Goal: Use online tool/utility: Utilize a website feature to perform a specific function

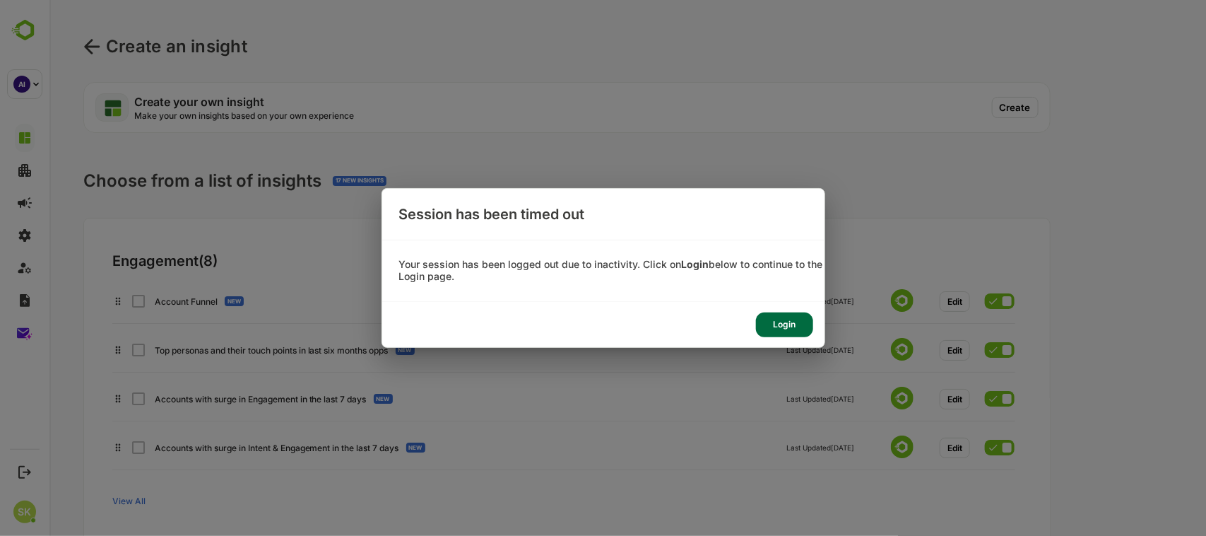
click at [783, 324] on div "Login" at bounding box center [784, 324] width 57 height 25
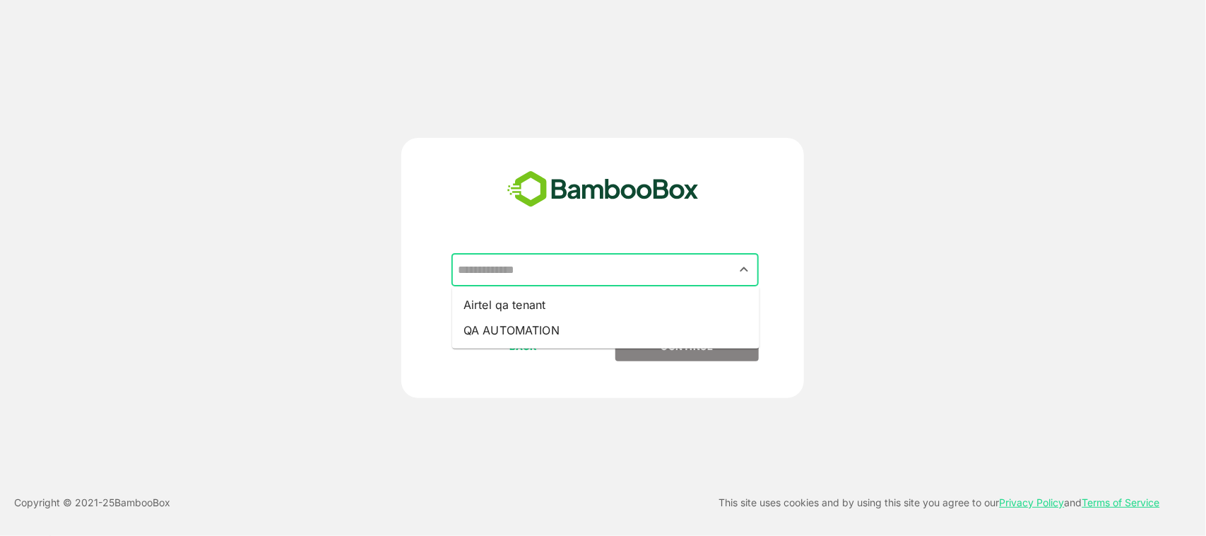
click at [578, 274] on input "text" at bounding box center [605, 270] width 302 height 27
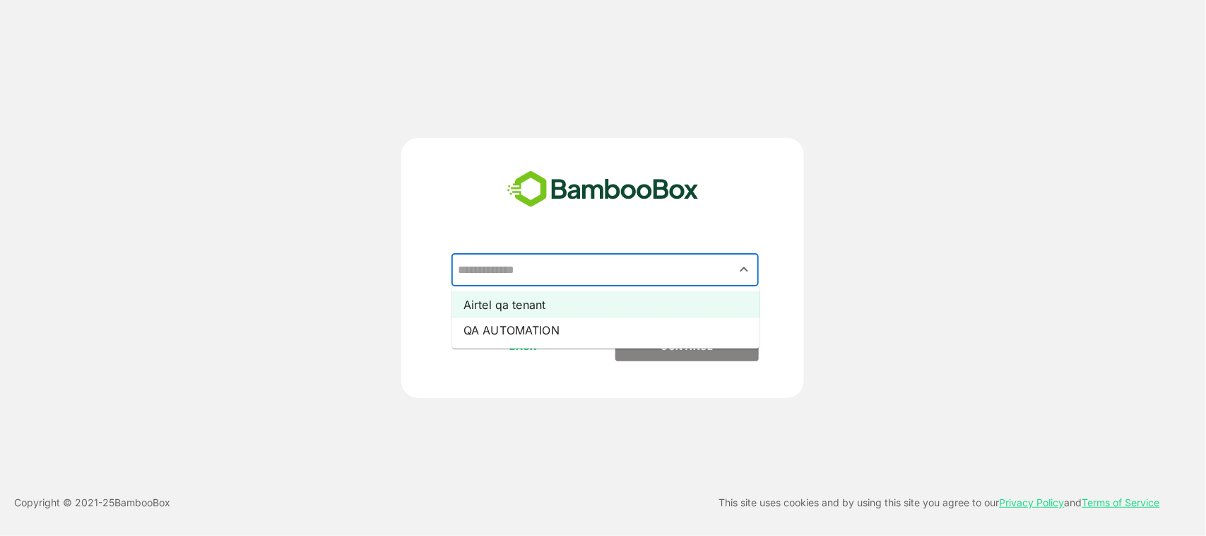
click at [567, 300] on li "Airtel qa tenant" at bounding box center [605, 304] width 307 height 25
type input "**********"
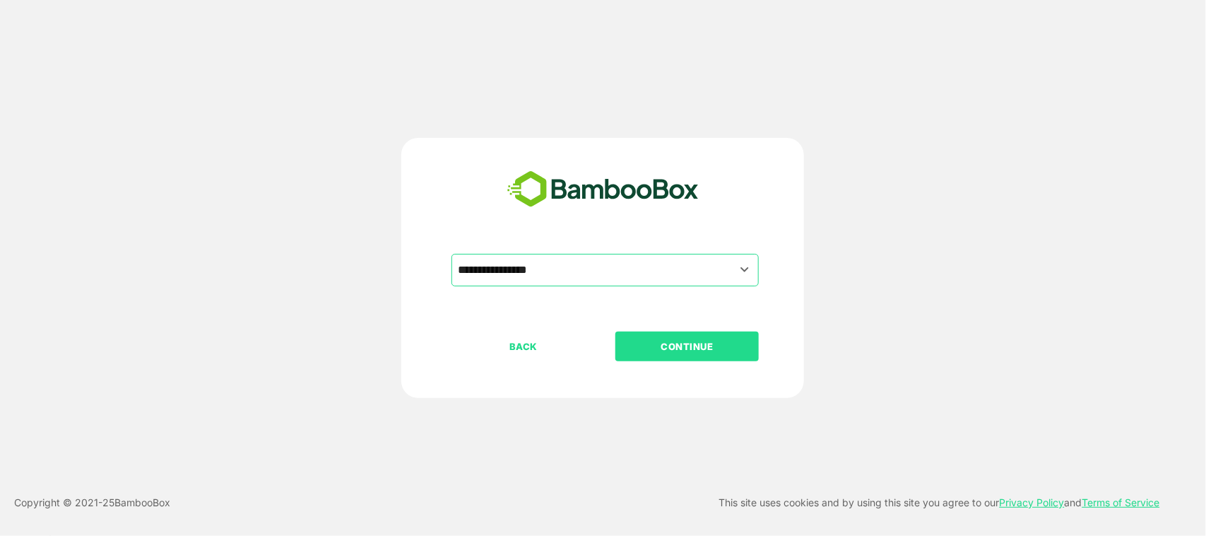
click at [682, 339] on p "CONTINUE" at bounding box center [687, 347] width 141 height 16
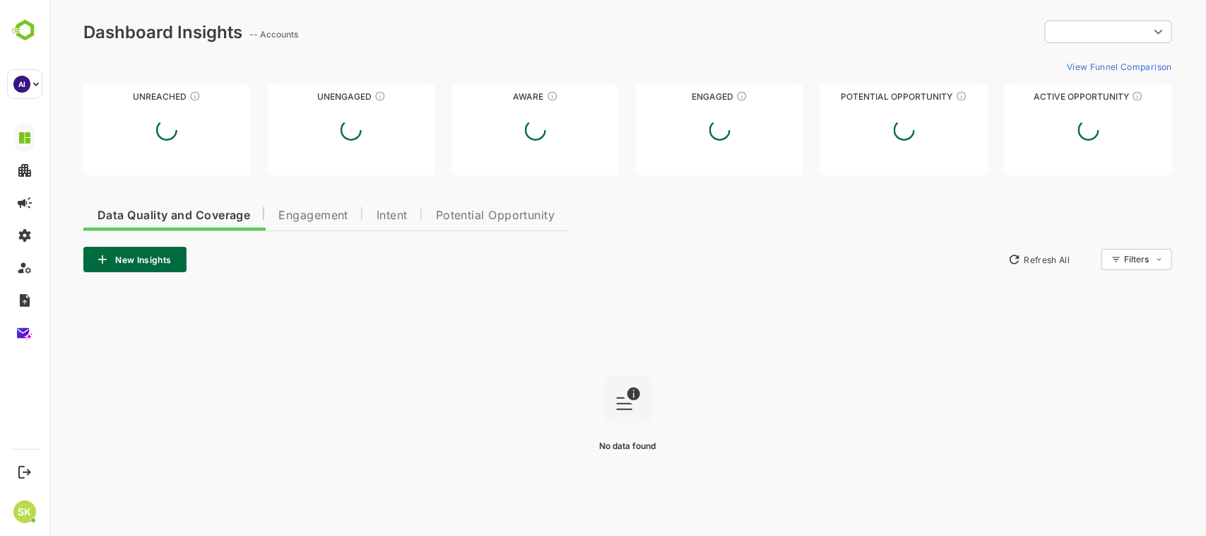
type input "**********"
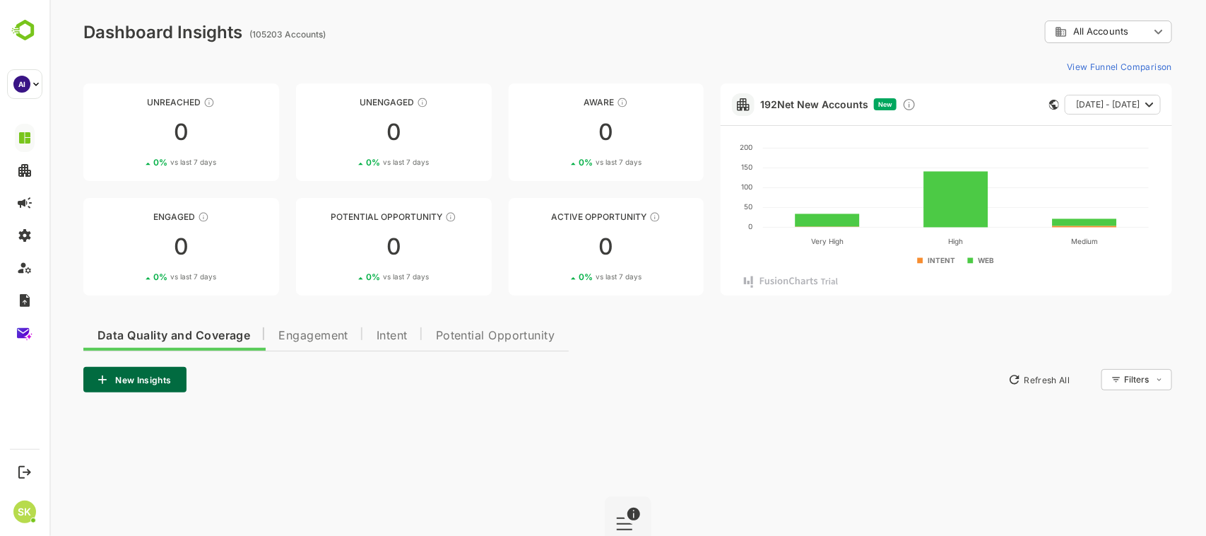
click at [156, 382] on button "New Insights" at bounding box center [134, 379] width 103 height 25
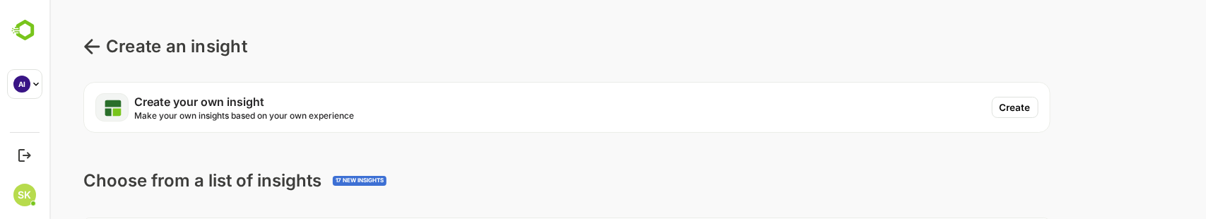
scroll to position [76, 0]
click at [722, 127] on div "Create your own insight Make your own insights based on your own experience Cre…" at bounding box center [567, 107] width 968 height 51
click at [1012, 107] on button "Create" at bounding box center [1015, 107] width 47 height 21
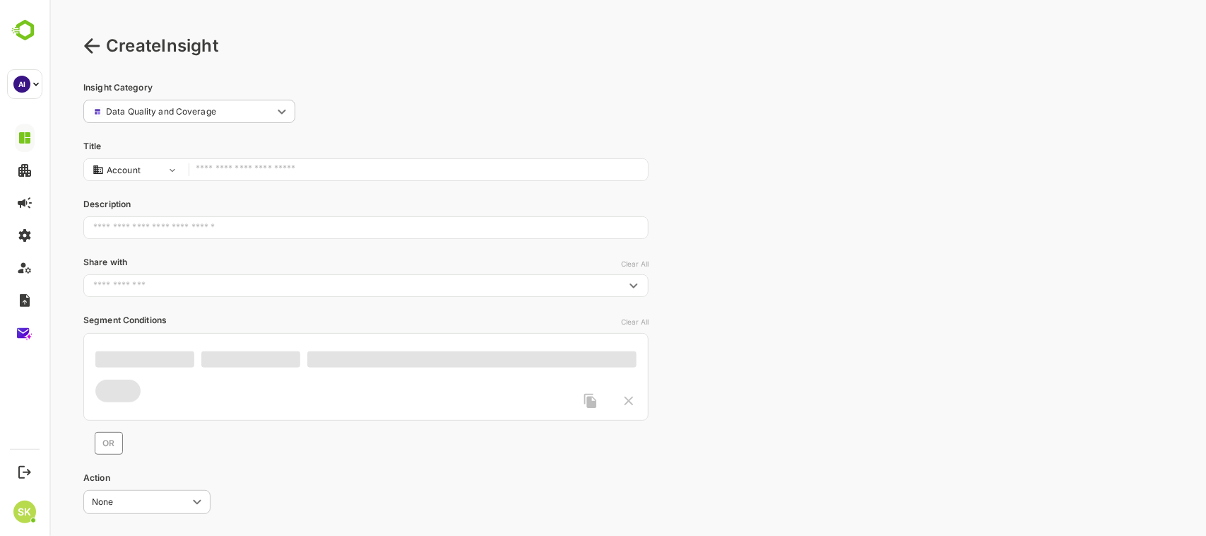
scroll to position [0, 0]
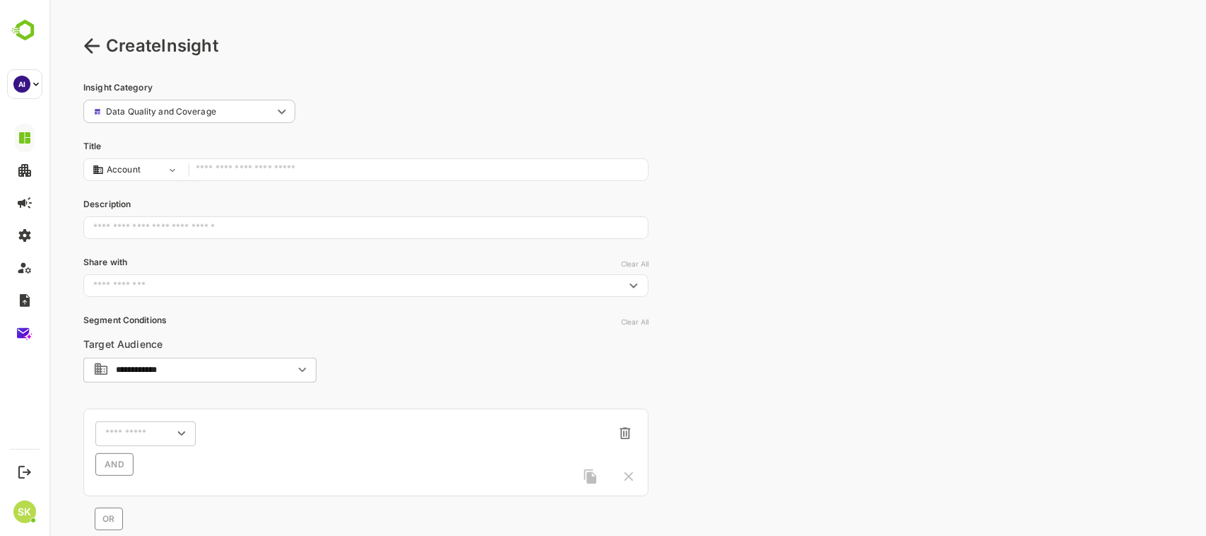
click at [93, 41] on icon at bounding box center [91, 45] width 17 height 17
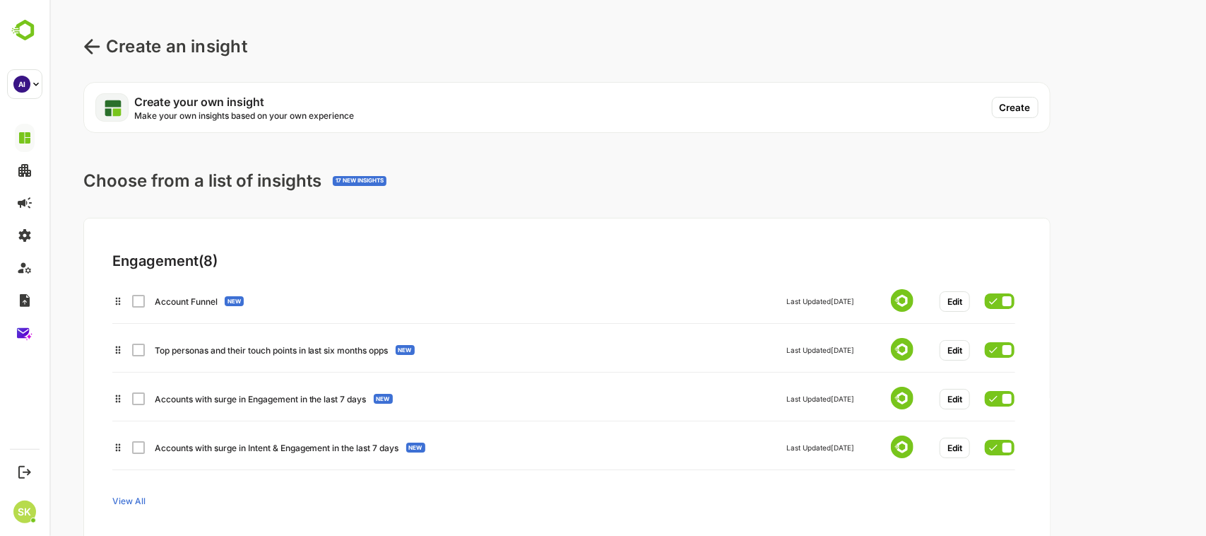
click at [1009, 106] on button "Create" at bounding box center [1015, 107] width 47 height 21
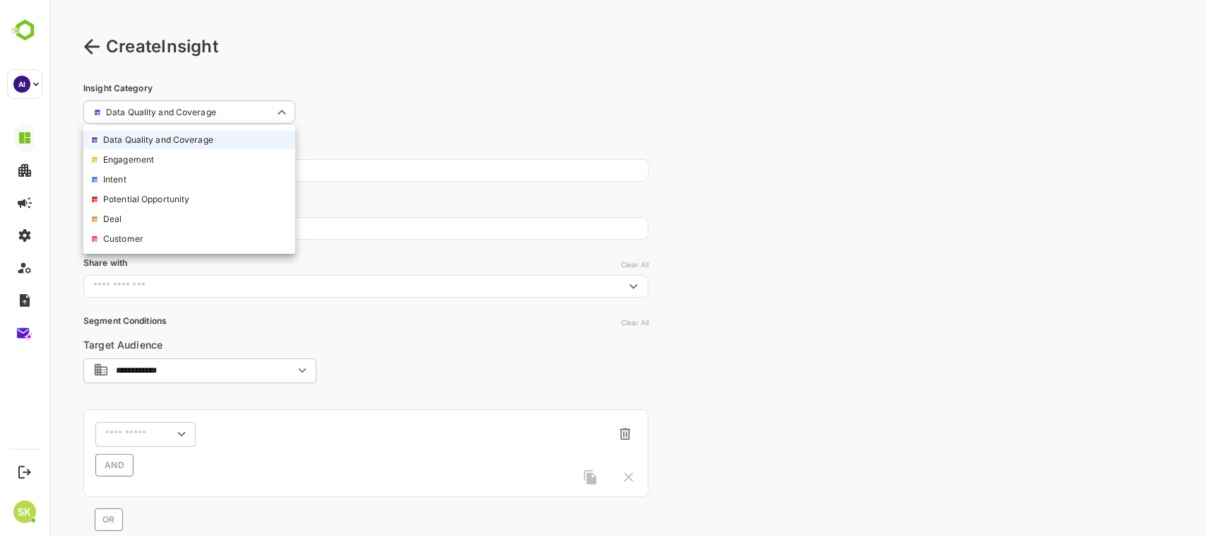
click at [265, 112] on body "**********" at bounding box center [627, 345] width 1157 height 691
click at [410, 75] on div at bounding box center [627, 268] width 1157 height 536
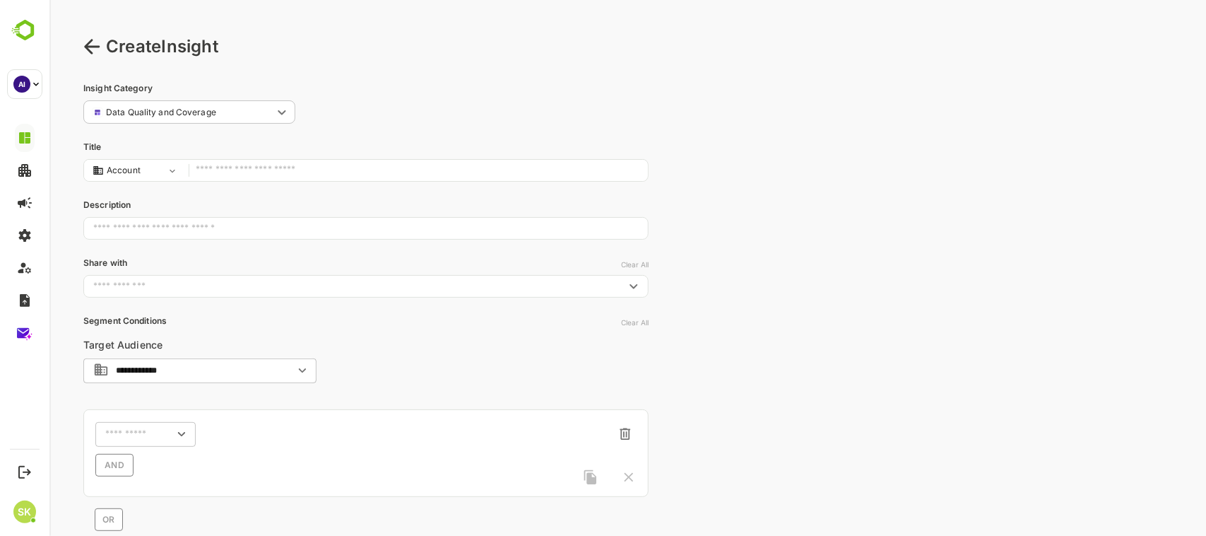
click at [386, 170] on input "text" at bounding box center [417, 170] width 445 height 19
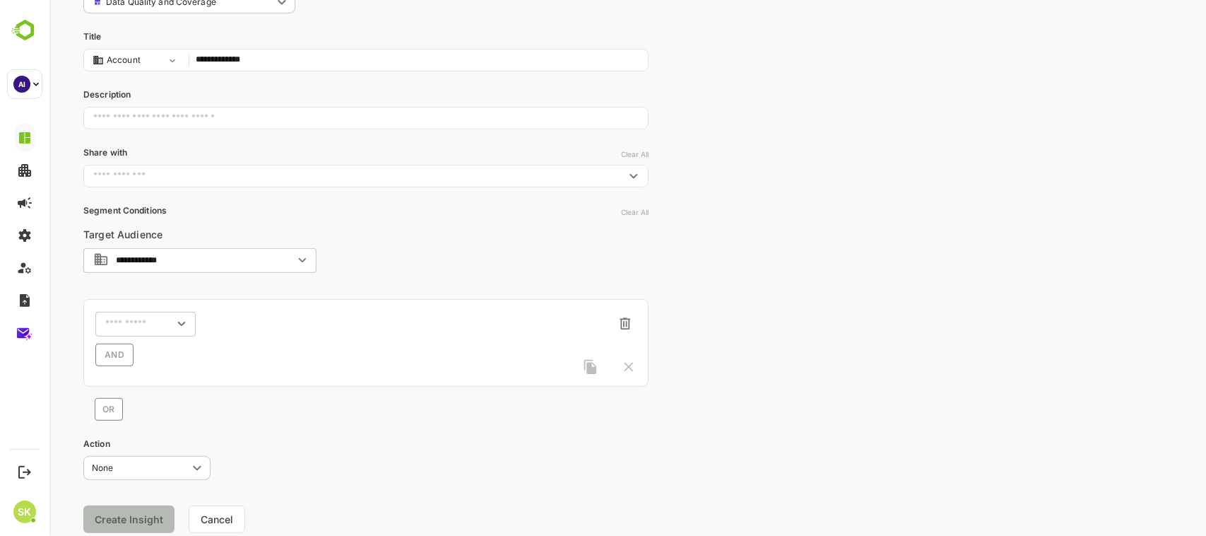
scroll to position [154, 0]
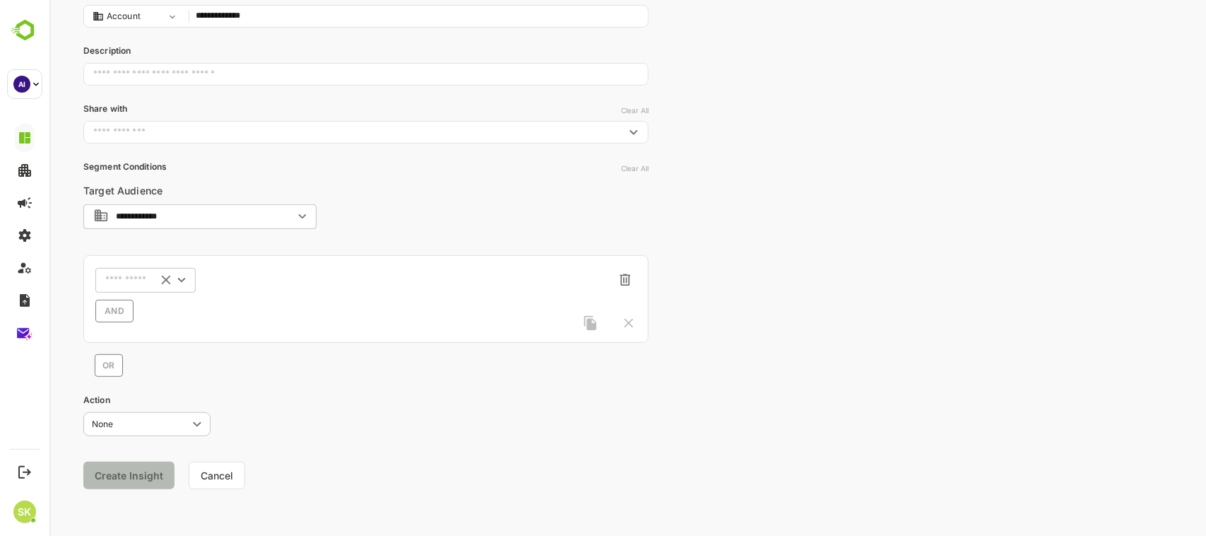
click at [158, 279] on icon "Clear" at bounding box center [166, 280] width 16 height 16
type input "**********"
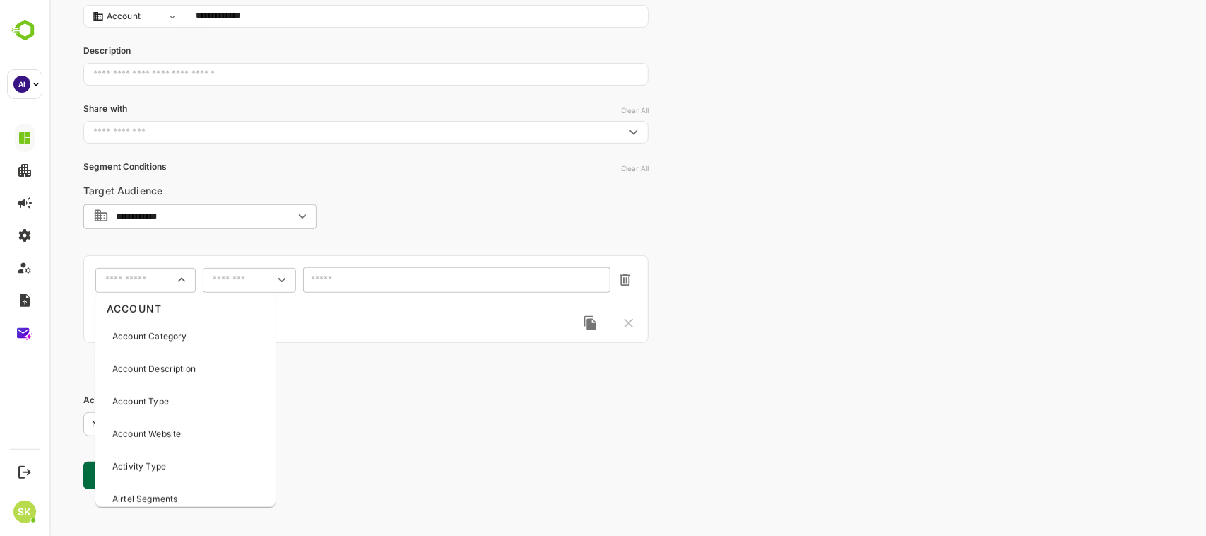
click at [157, 279] on input "text" at bounding box center [136, 280] width 63 height 11
click at [176, 279] on icon "Close" at bounding box center [181, 280] width 16 height 16
click at [746, 259] on div "**********" at bounding box center [627, 191] width 1157 height 691
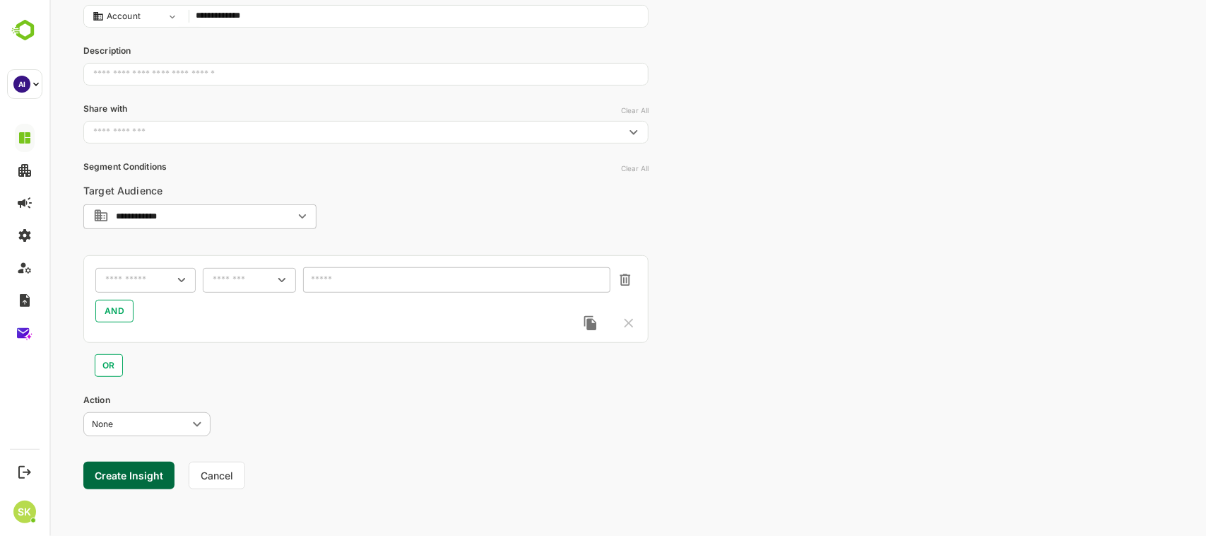
click at [628, 319] on div at bounding box center [609, 323] width 54 height 16
click at [178, 276] on icon "Open" at bounding box center [181, 280] width 16 height 16
click at [148, 277] on input "text" at bounding box center [136, 280] width 63 height 11
click at [275, 311] on body "**********" at bounding box center [627, 191] width 1157 height 691
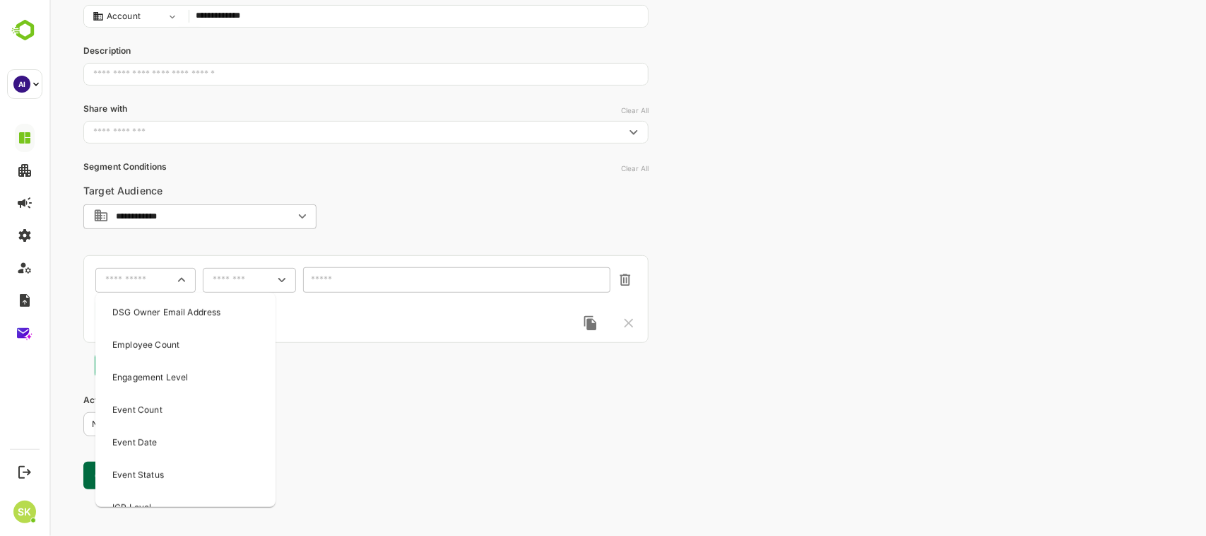
scroll to position [707, 0]
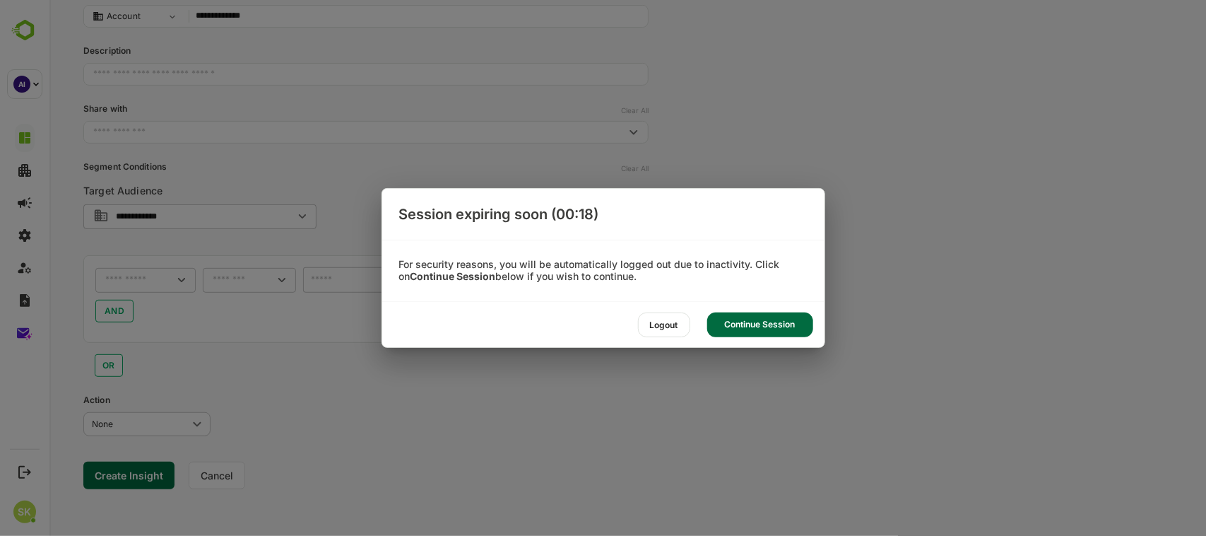
click at [758, 329] on div "Continue Session" at bounding box center [760, 324] width 106 height 25
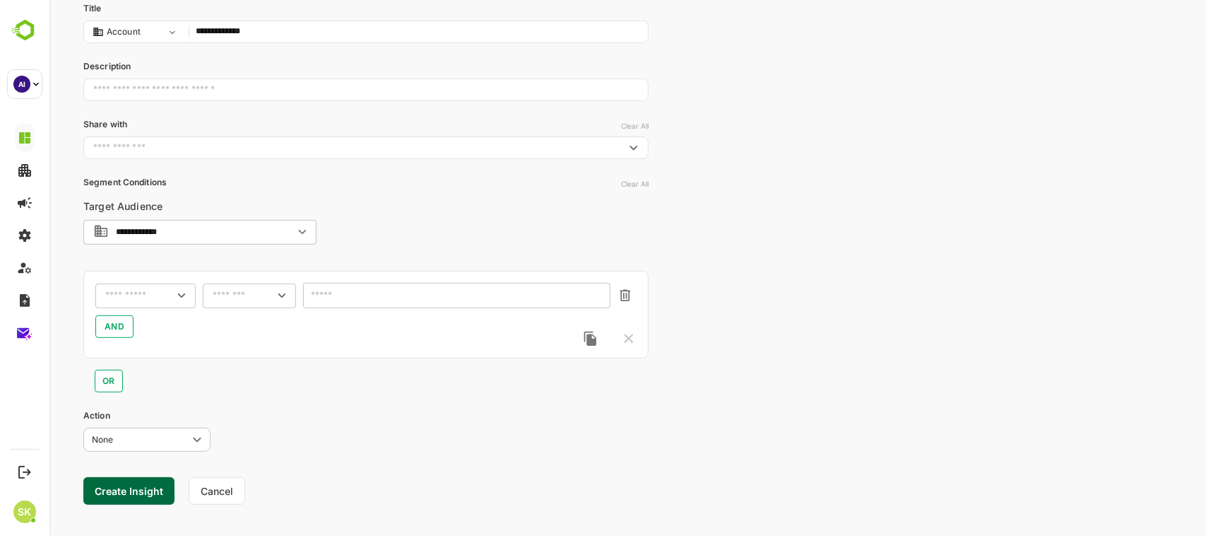
scroll to position [154, 0]
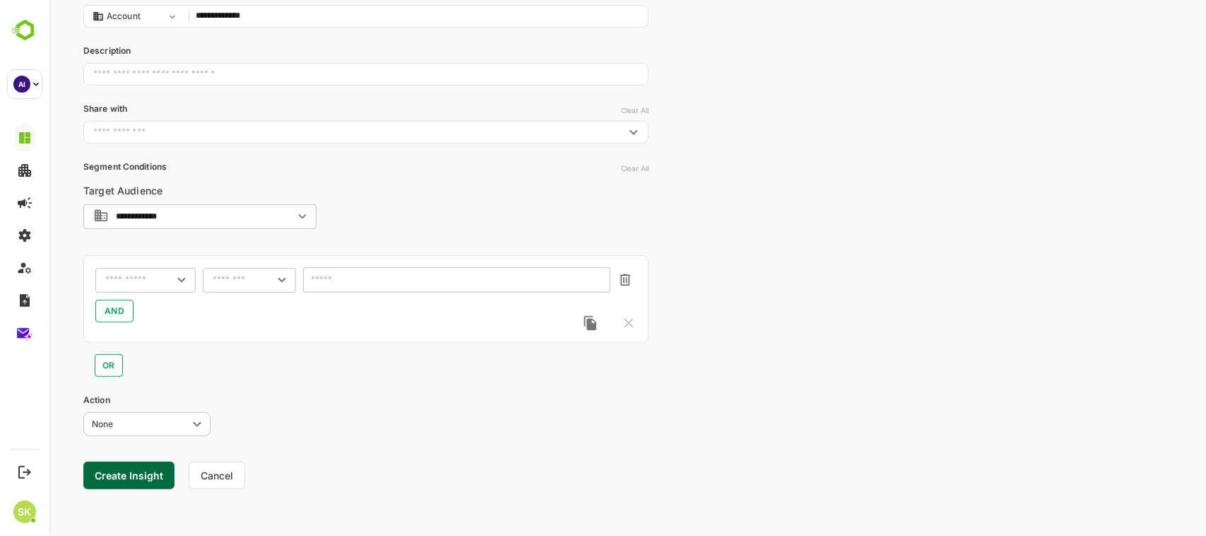
click at [171, 281] on div "​" at bounding box center [145, 279] width 100 height 25
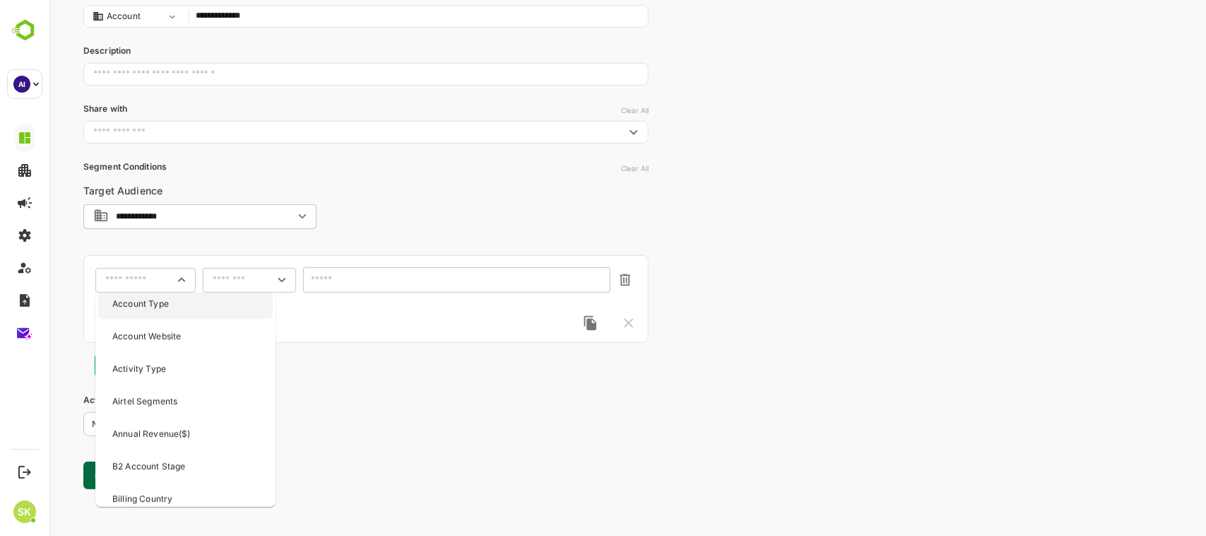
scroll to position [105, 0]
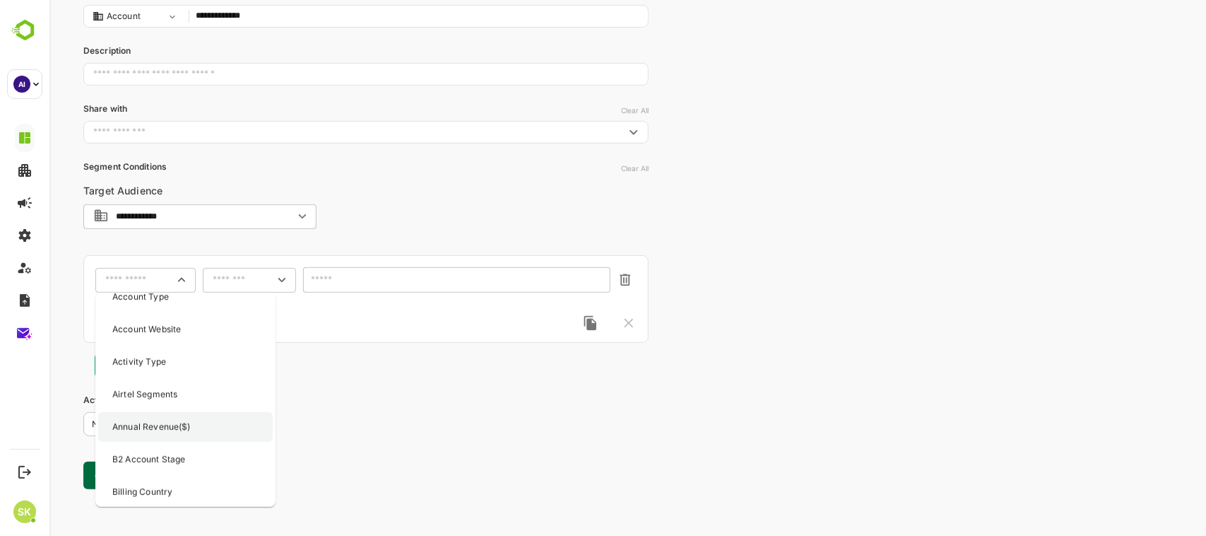
click at [160, 423] on p "Annual Revenue($)" at bounding box center [151, 427] width 78 height 13
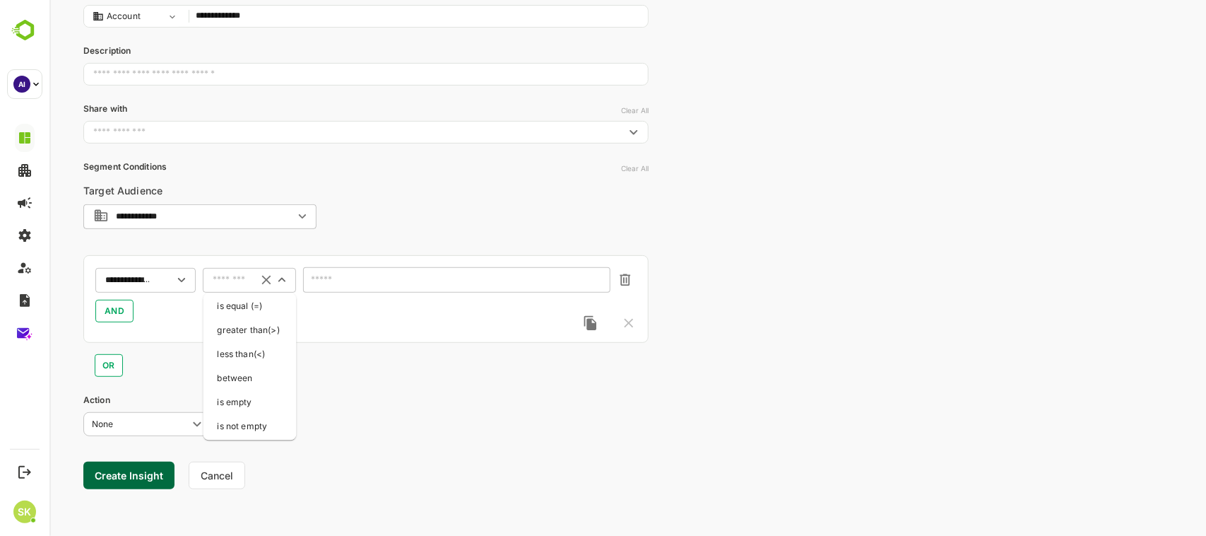
click at [237, 281] on input "text" at bounding box center [230, 280] width 37 height 11
click at [230, 334] on li "greater than(>)" at bounding box center [250, 330] width 88 height 21
type input "**********"
click at [324, 279] on input "number" at bounding box center [455, 279] width 307 height 25
type input "******"
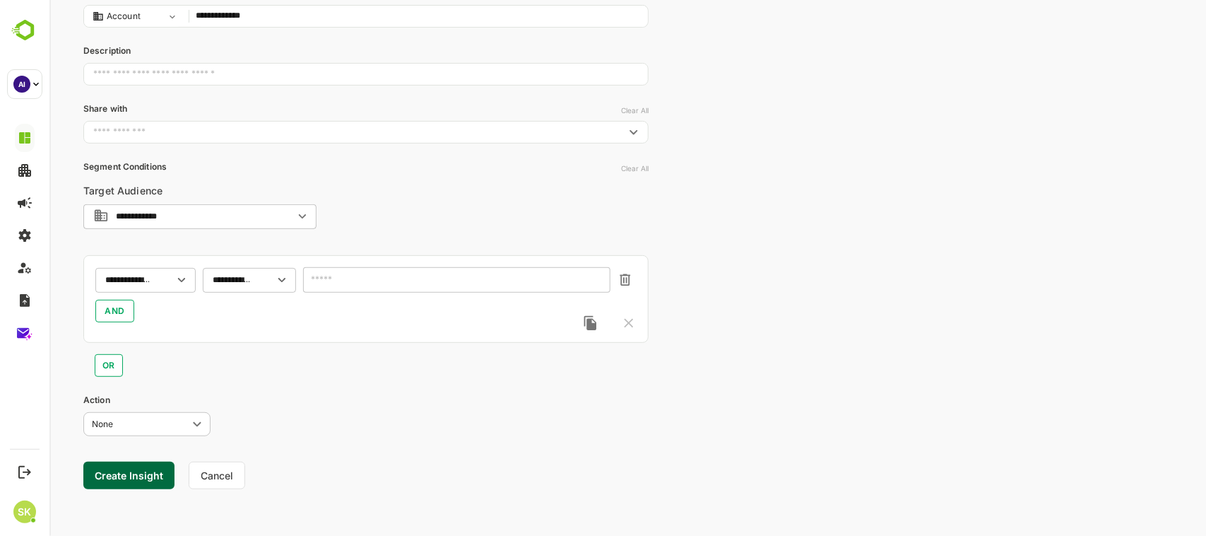
click at [123, 471] on button "Create Insight" at bounding box center [128, 476] width 91 height 28
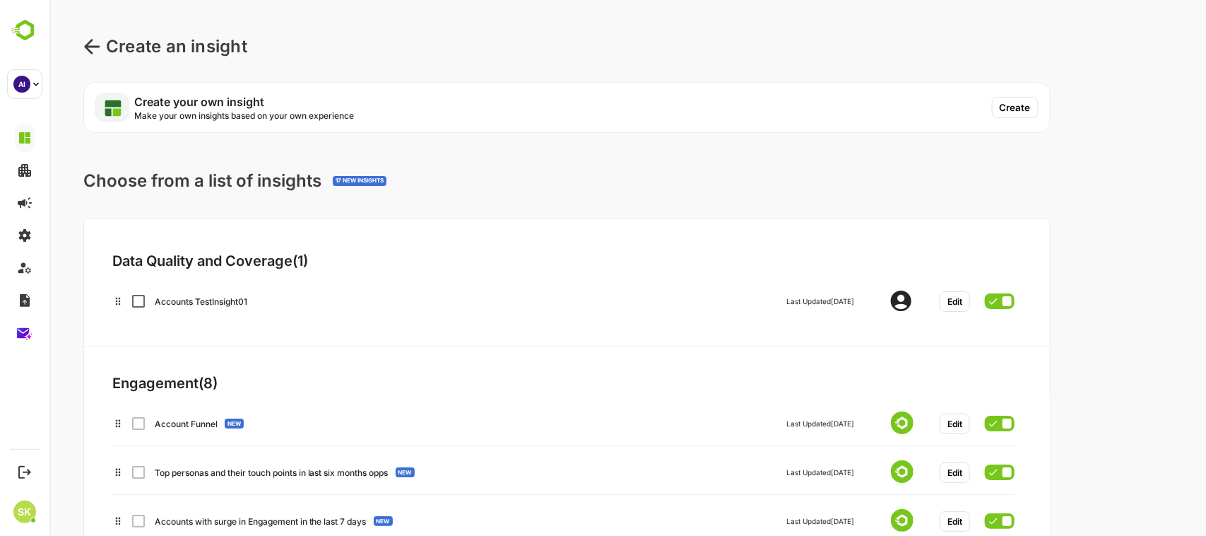
click at [955, 302] on button "Edit" at bounding box center [954, 301] width 30 height 20
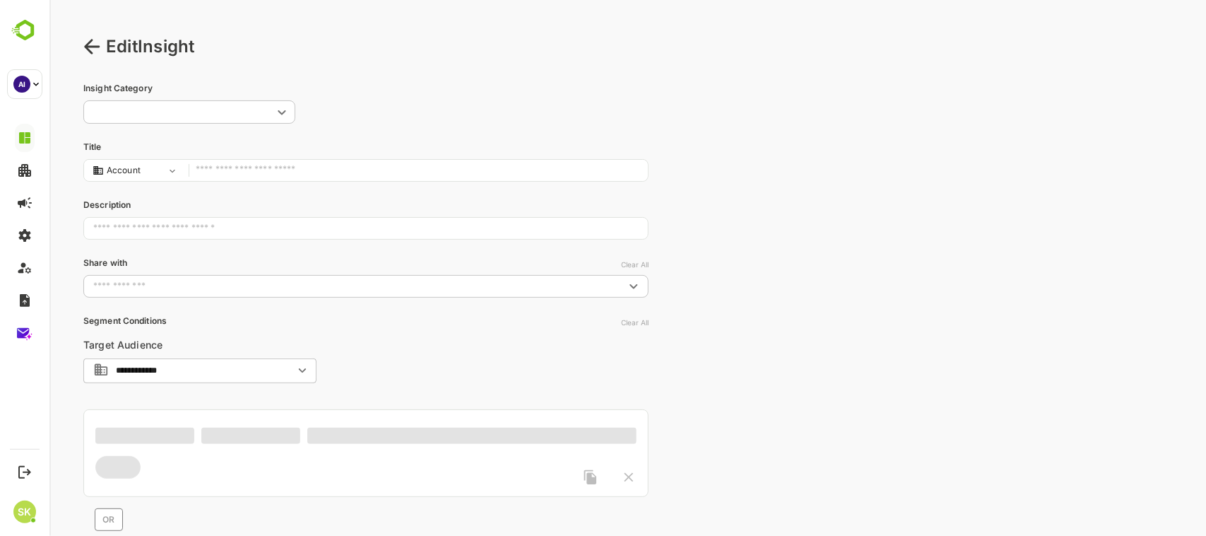
type input "**********"
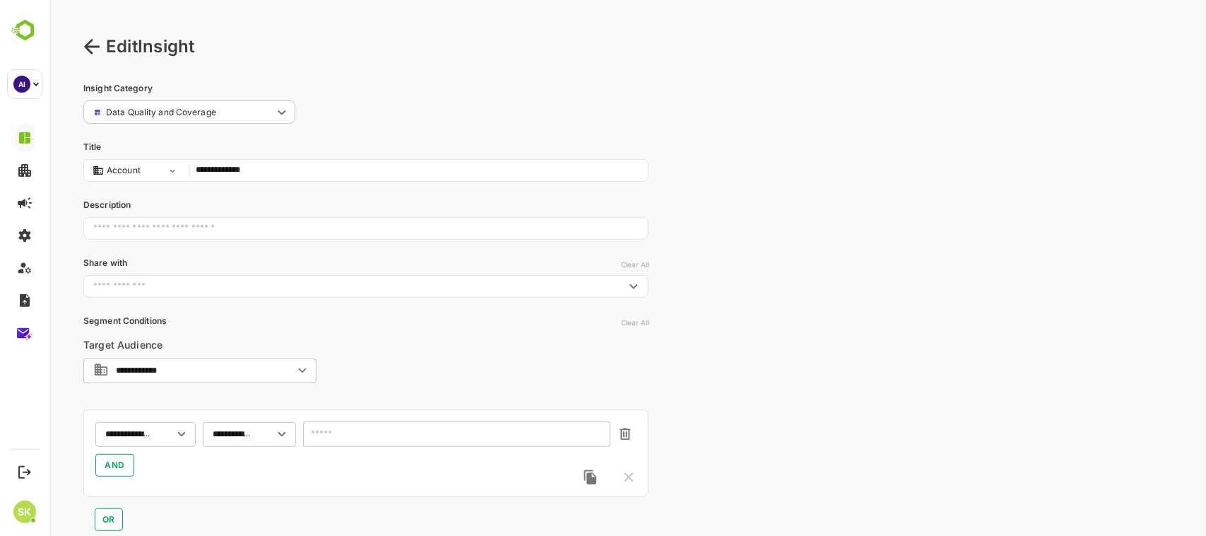
click at [86, 47] on icon at bounding box center [91, 46] width 16 height 15
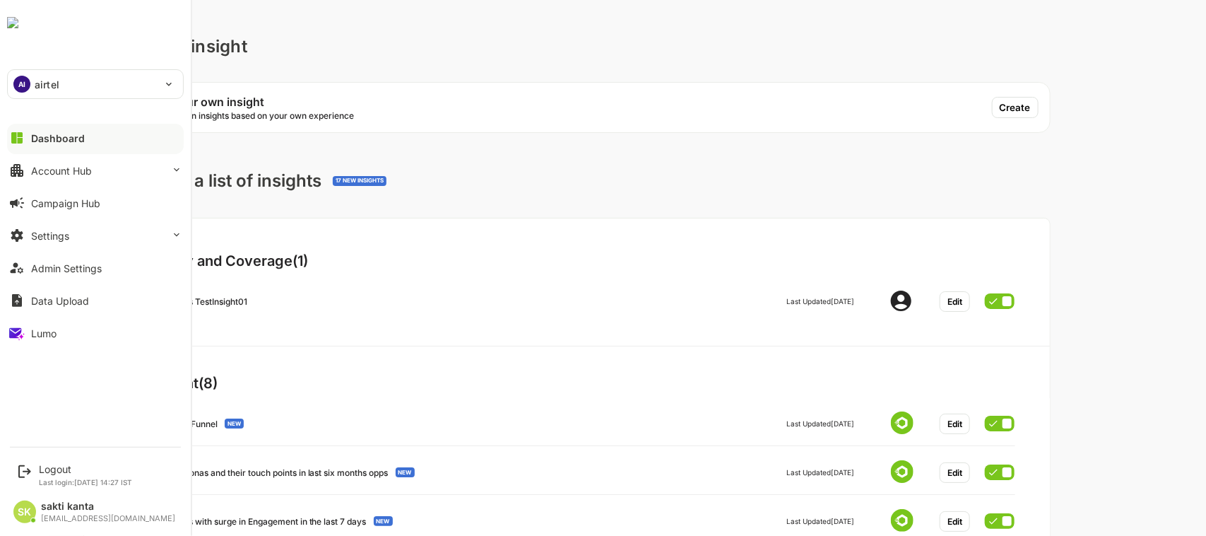
click at [18, 28] on img at bounding box center [12, 22] width 11 height 11
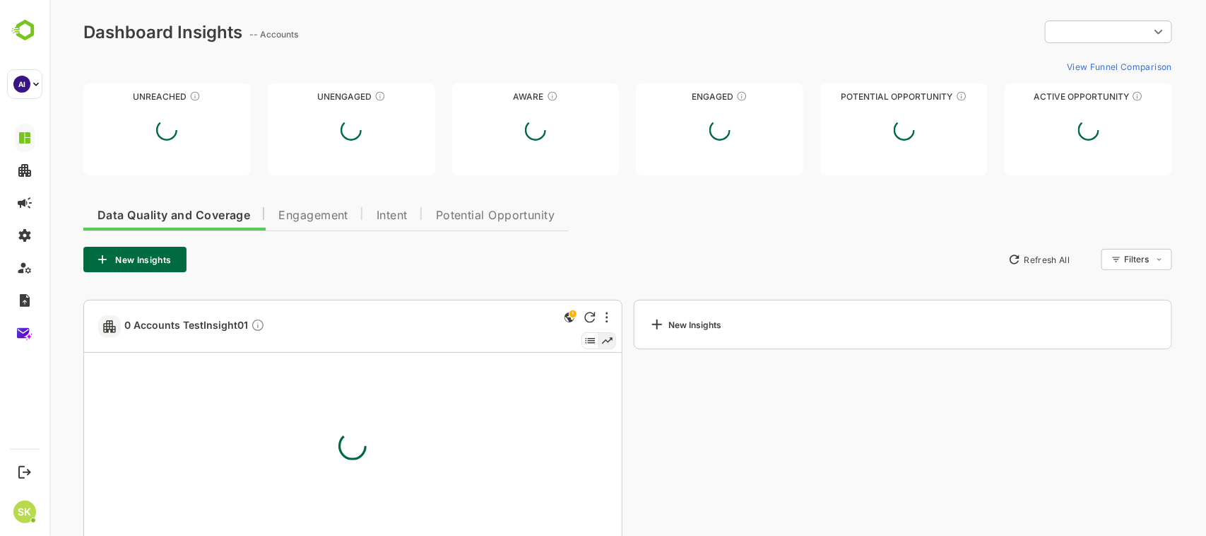
type input "**********"
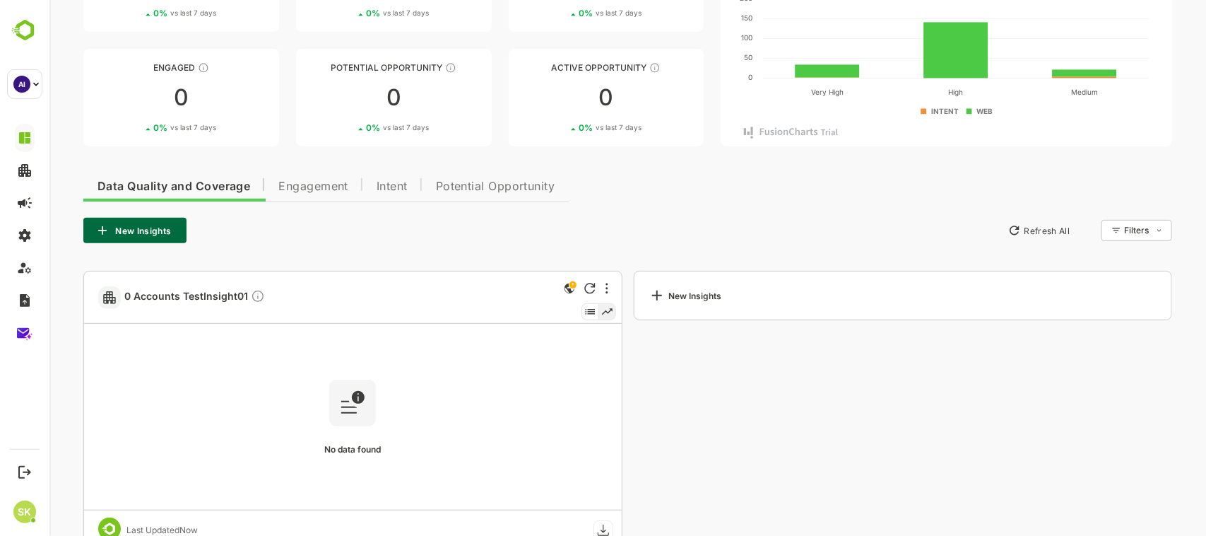
scroll to position [185, 0]
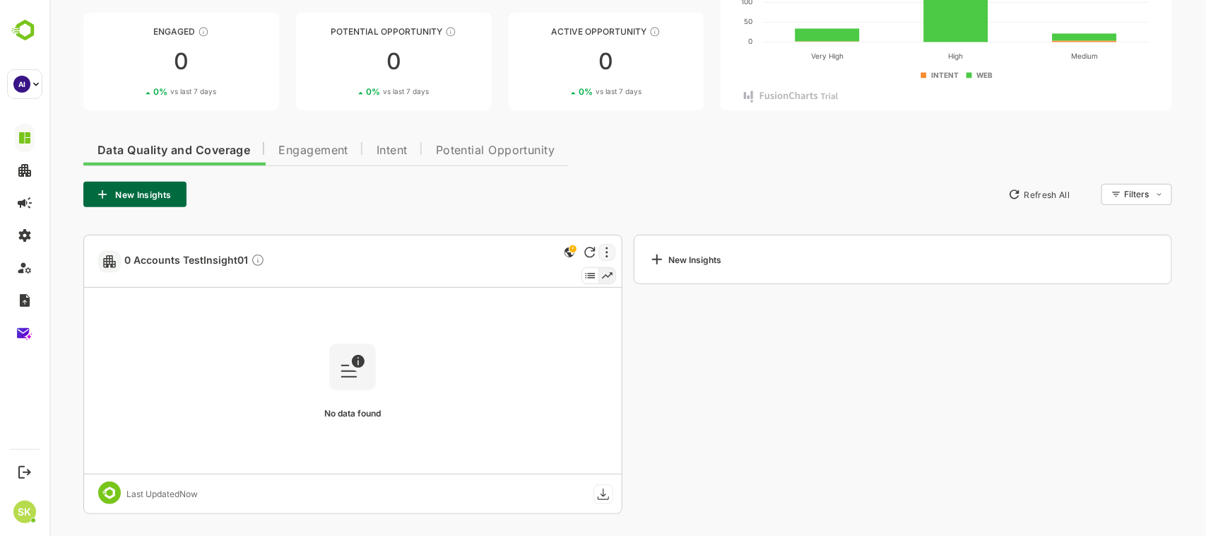
click at [608, 249] on div at bounding box center [606, 252] width 17 height 17
click at [560, 327] on li "Delete" at bounding box center [563, 330] width 95 height 26
click at [533, 327] on li "Delete" at bounding box center [563, 330] width 95 height 26
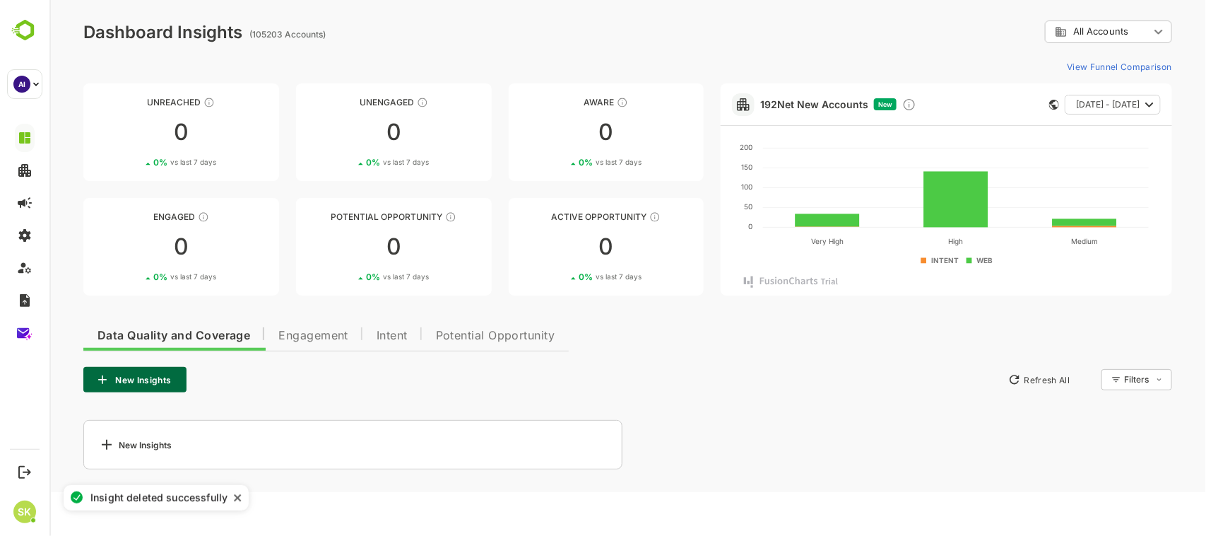
scroll to position [0, 0]
click at [155, 375] on button "New Insights" at bounding box center [134, 379] width 103 height 25
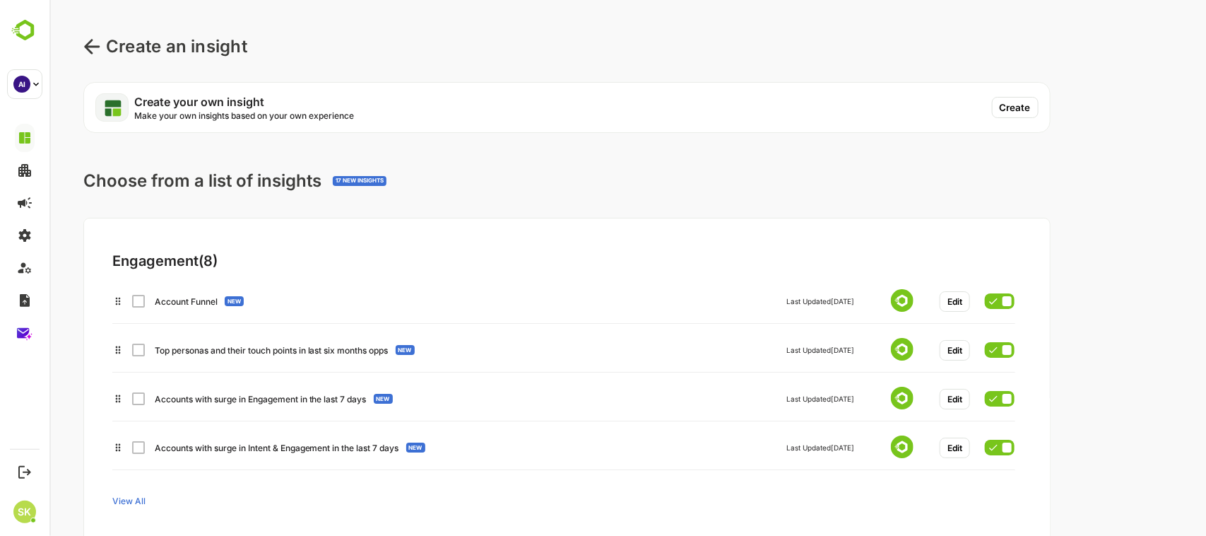
click at [1009, 107] on button "Create" at bounding box center [1015, 107] width 47 height 21
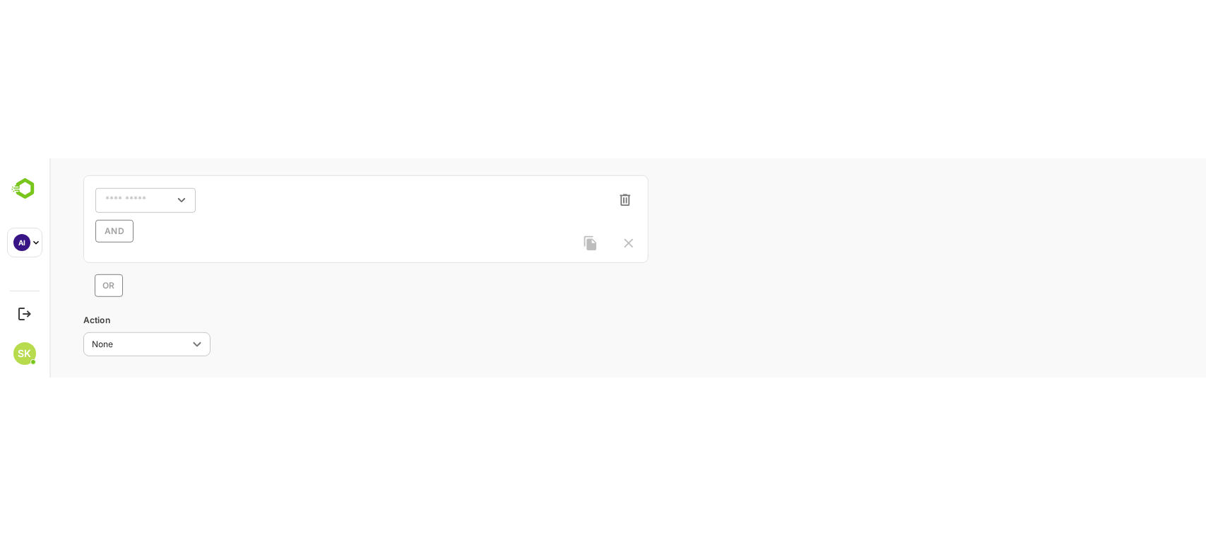
scroll to position [394, 0]
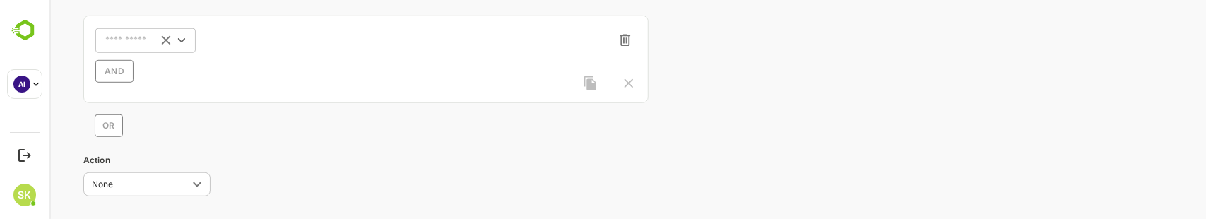
click at [168, 37] on icon "Clear" at bounding box center [165, 40] width 9 height 9
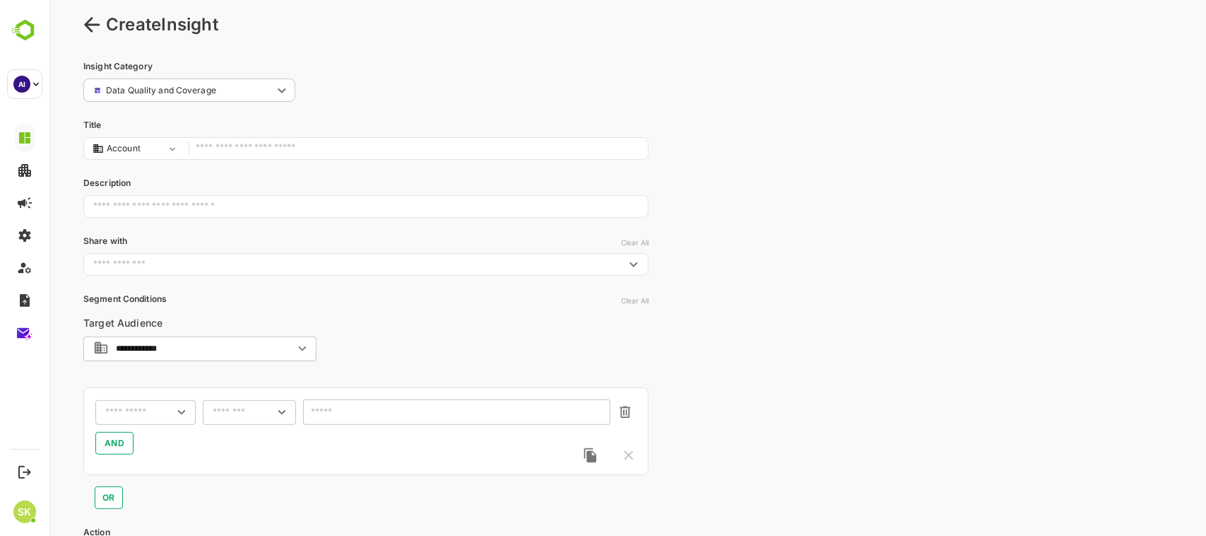
scroll to position [21, 0]
click at [252, 201] on input "text" at bounding box center [365, 207] width 565 height 36
click at [264, 154] on input "text" at bounding box center [417, 149] width 445 height 19
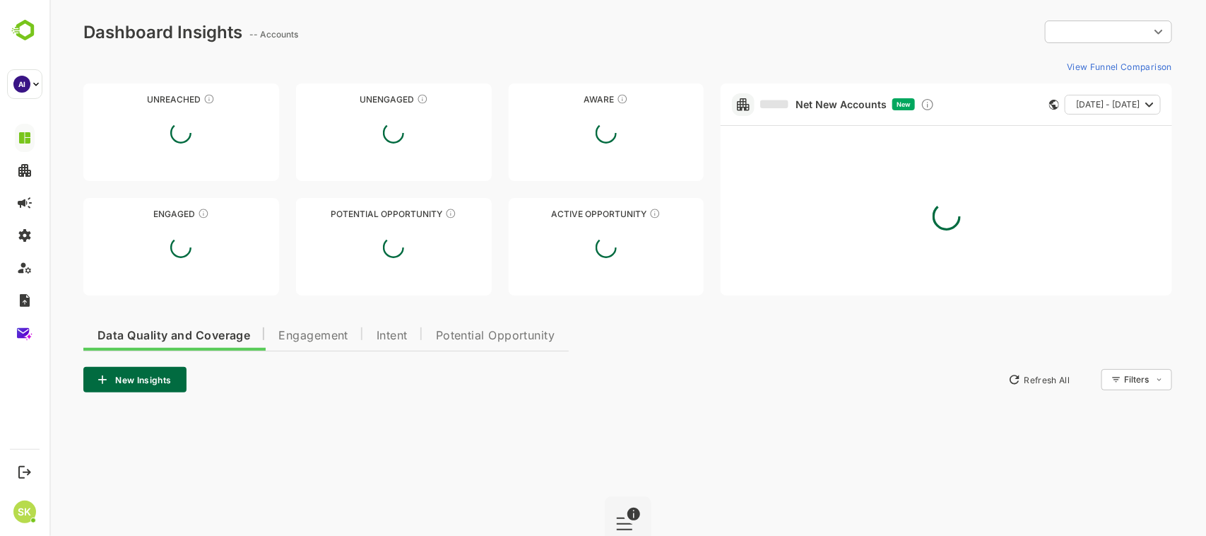
type input "**********"
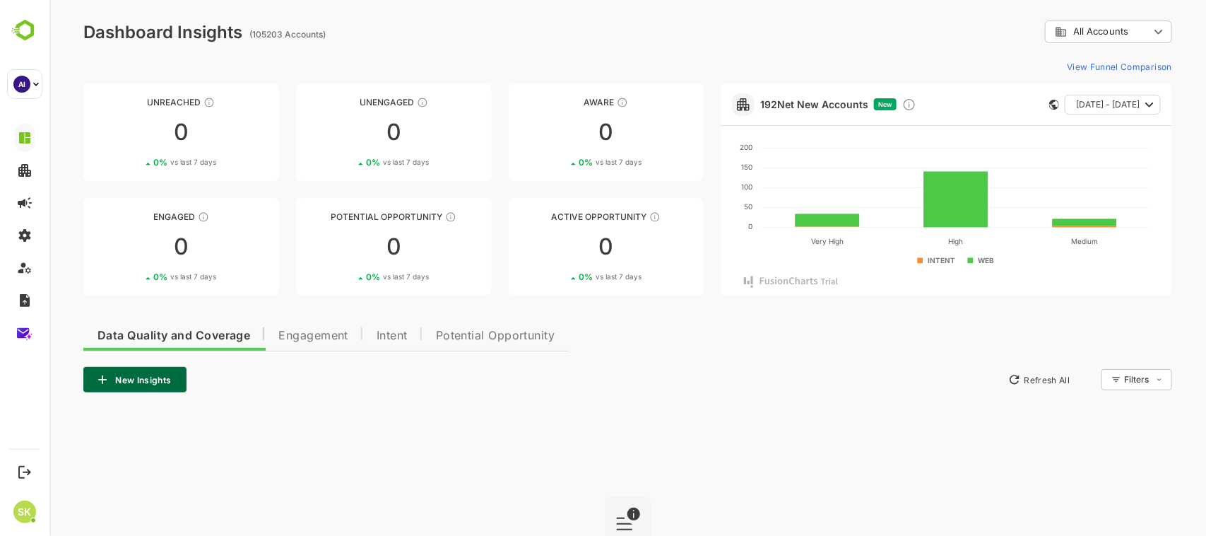
scroll to position [151, 0]
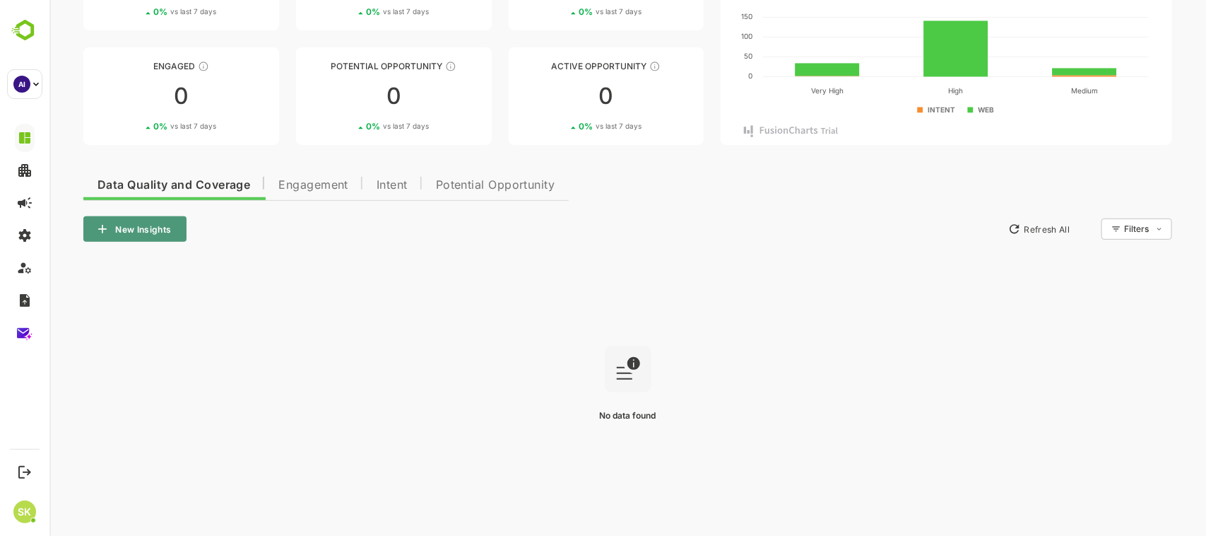
click at [141, 227] on button "New Insights" at bounding box center [134, 228] width 103 height 25
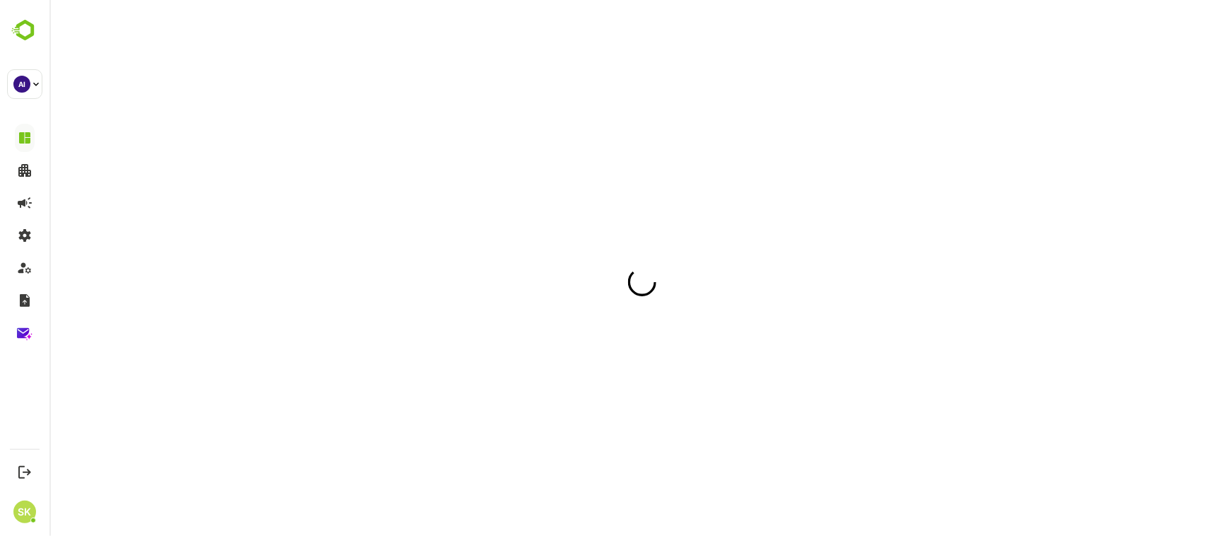
scroll to position [0, 0]
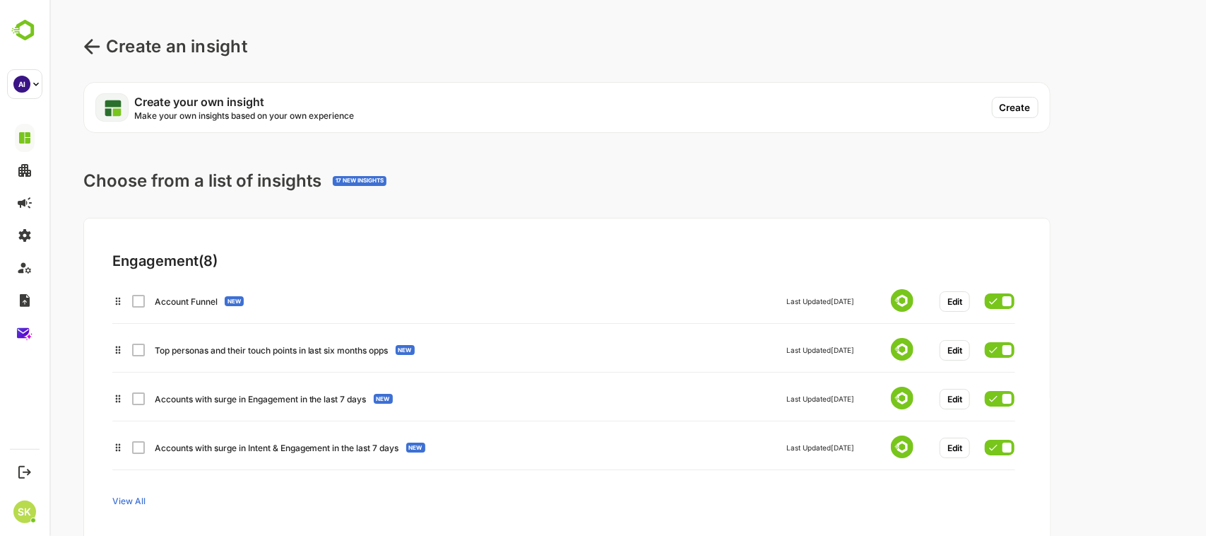
click at [1012, 105] on button "Create" at bounding box center [1015, 107] width 47 height 21
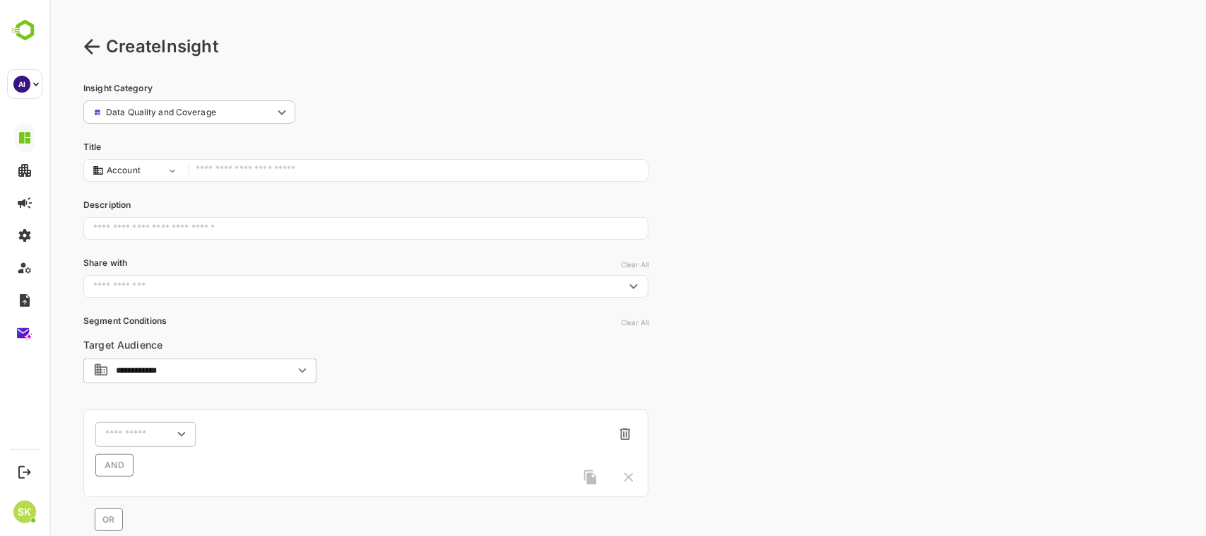
click at [385, 174] on input "text" at bounding box center [417, 170] width 445 height 19
type input "**"
click at [171, 174] on body "**********" at bounding box center [627, 345] width 1157 height 691
click at [171, 174] on div at bounding box center [627, 268] width 1157 height 536
click at [201, 224] on input "text" at bounding box center [365, 229] width 565 height 36
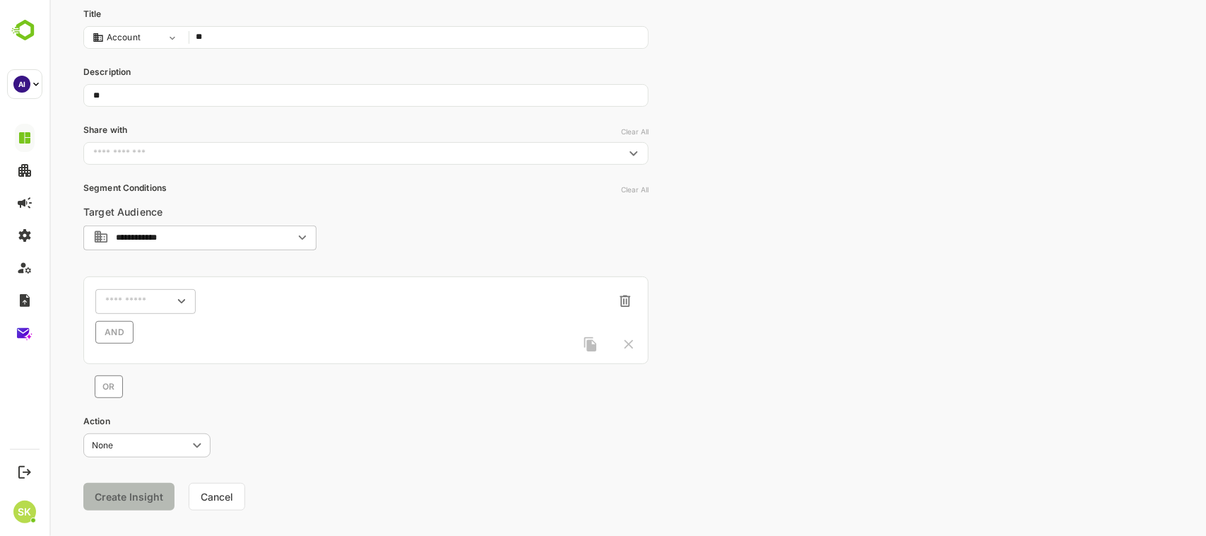
scroll to position [154, 0]
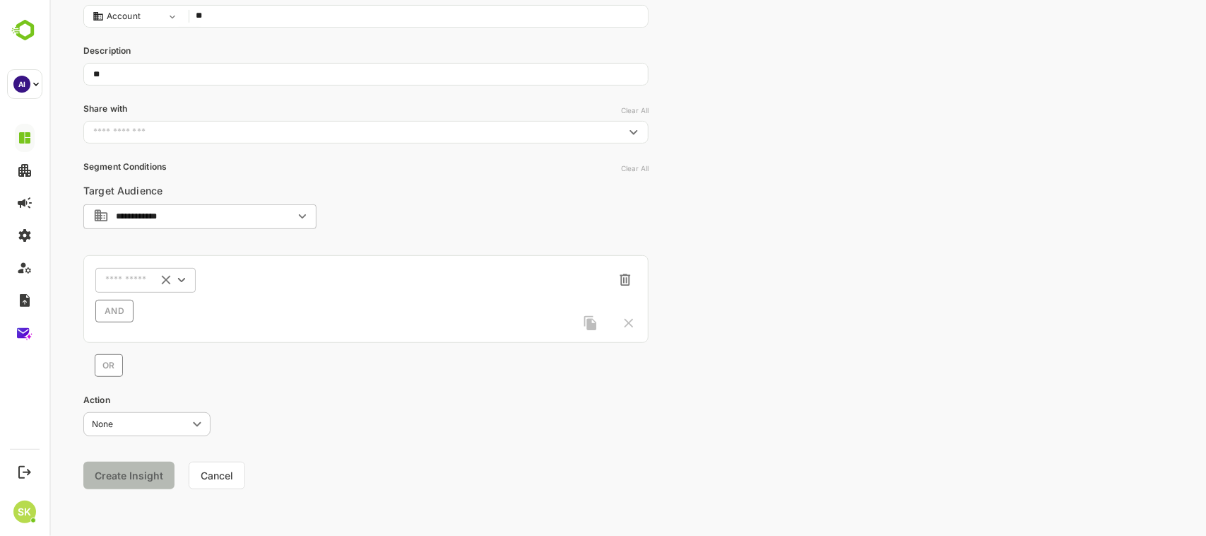
click at [169, 281] on icon "Clear" at bounding box center [166, 280] width 16 height 16
type input "**"
click at [623, 278] on icon "button" at bounding box center [625, 280] width 11 height 12
click at [627, 325] on div at bounding box center [609, 323] width 54 height 16
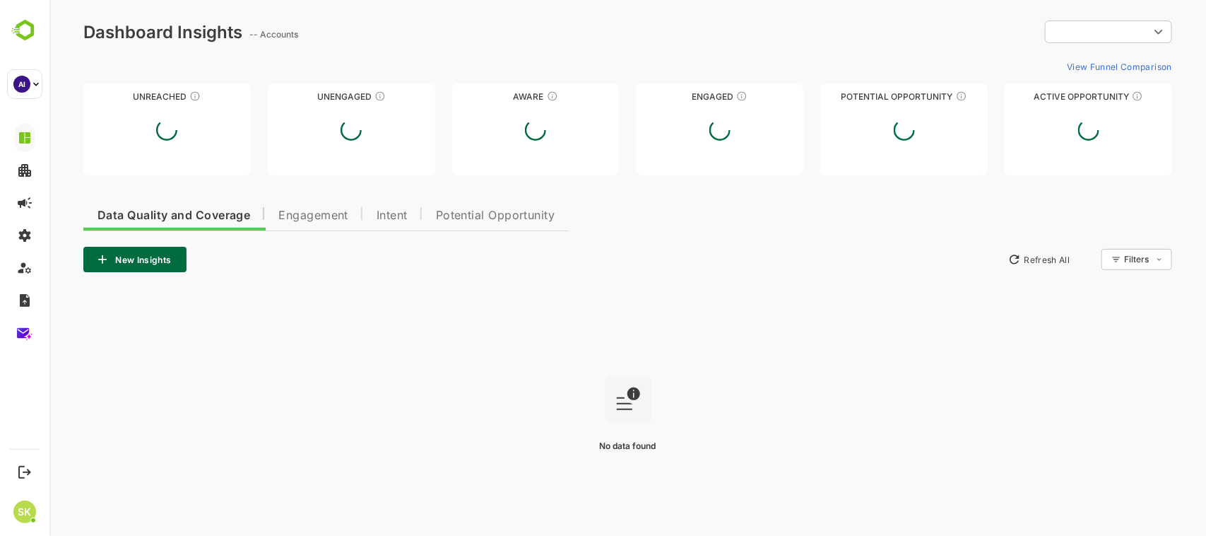
type input "**********"
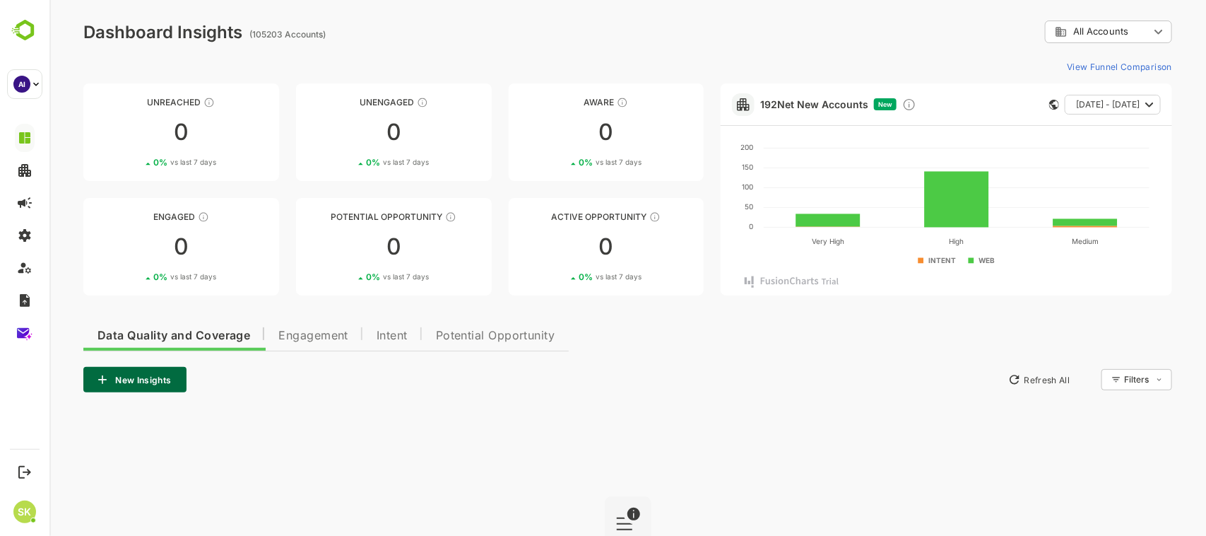
click at [151, 376] on button "New Insights" at bounding box center [134, 379] width 103 height 25
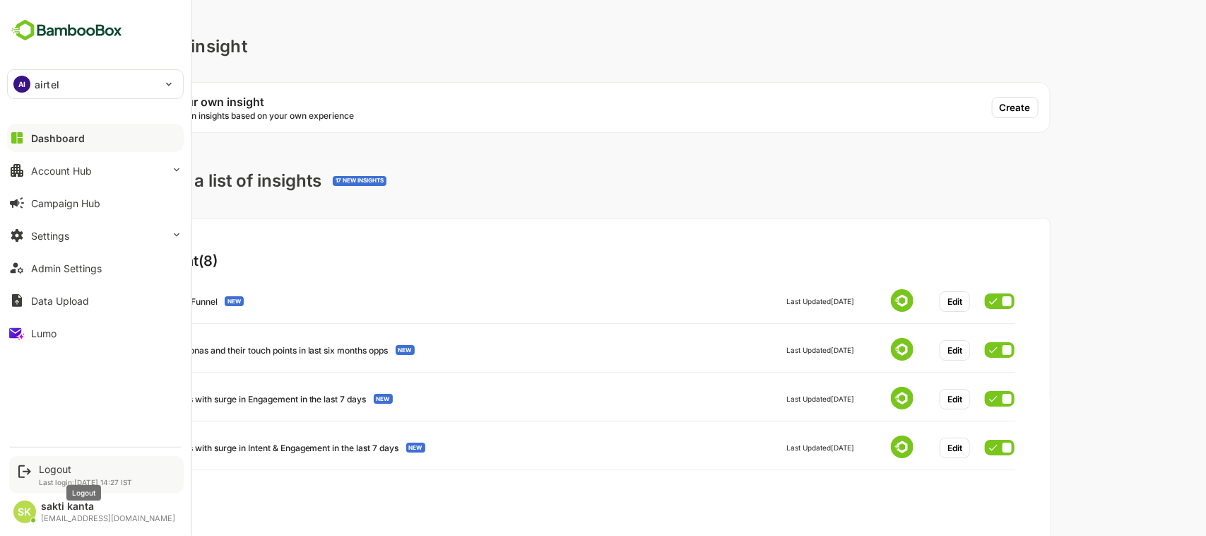
click at [59, 471] on div "Logout" at bounding box center [85, 469] width 93 height 12
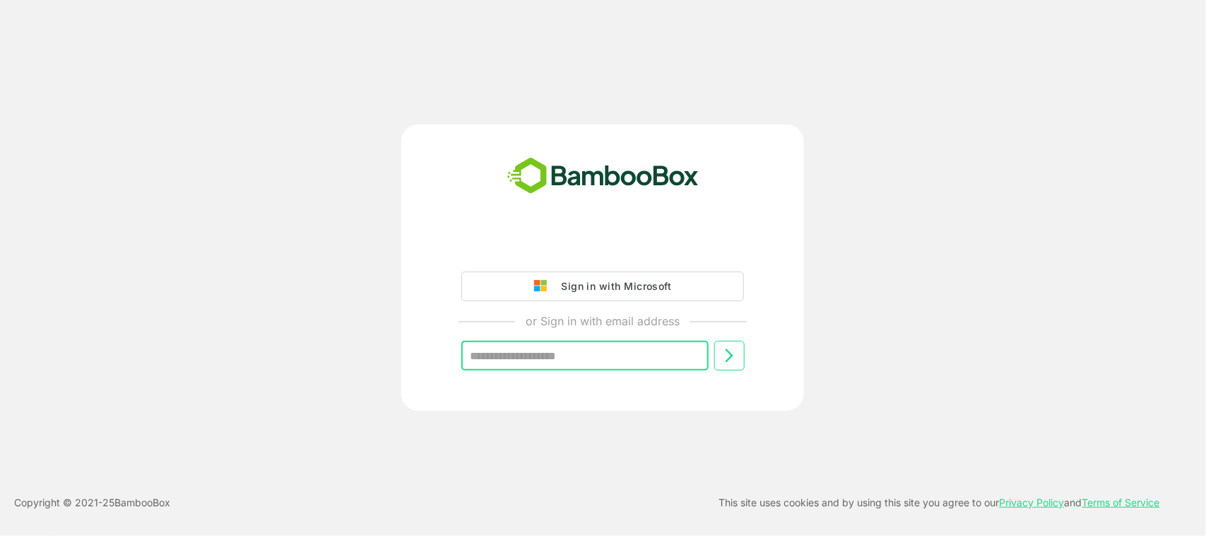
click at [582, 359] on input "text" at bounding box center [585, 356] width 247 height 30
type input "**********"
click at [729, 356] on icon at bounding box center [729, 355] width 17 height 17
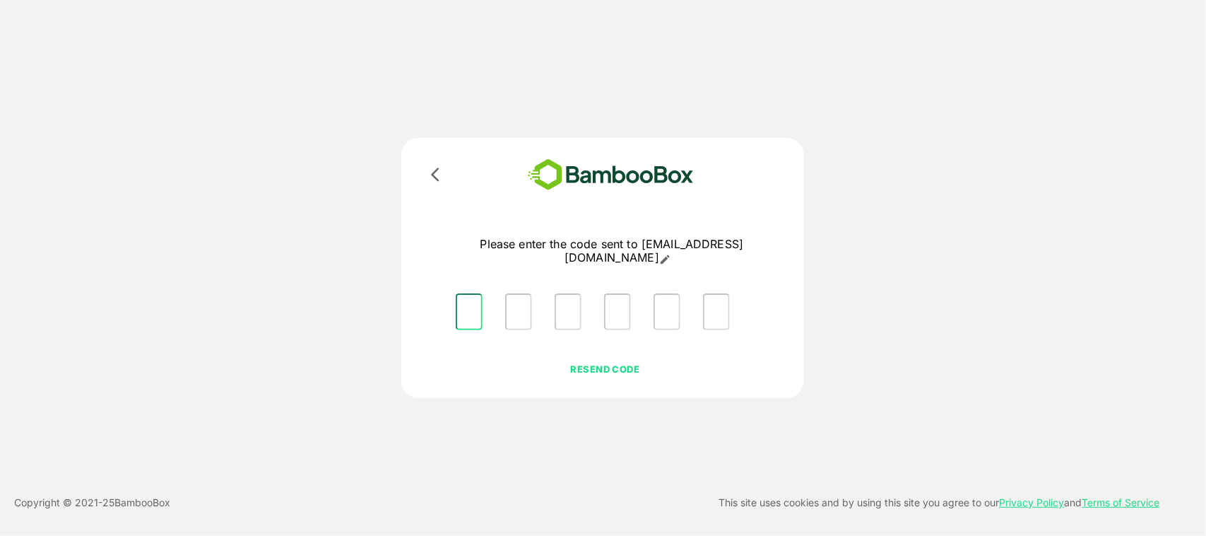
click at [469, 306] on input "Please enter OTP character 1" at bounding box center [469, 311] width 27 height 37
type input "*"
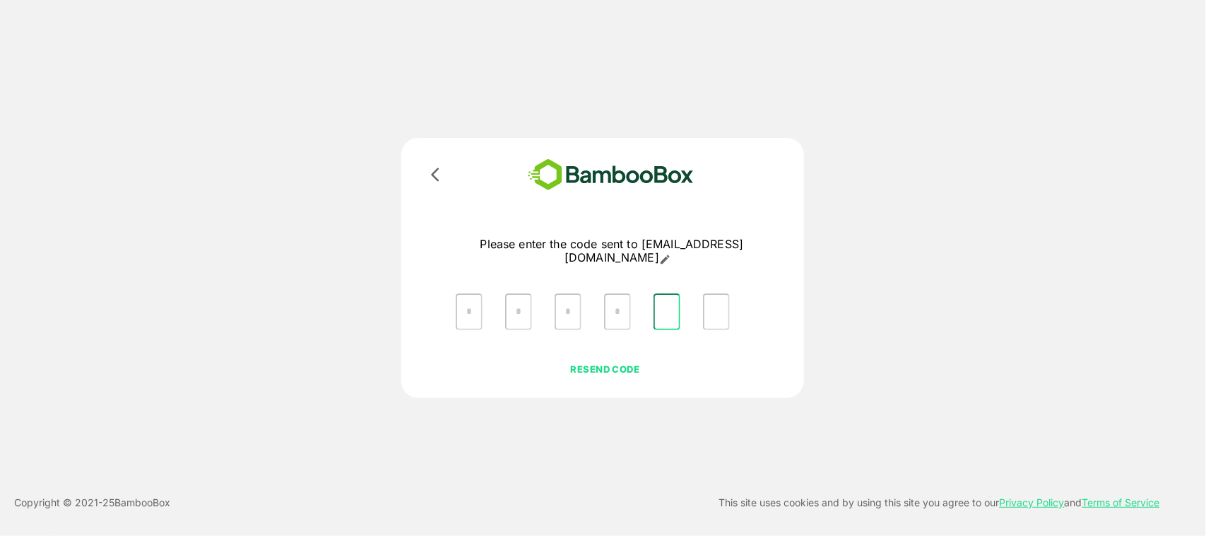
type input "*"
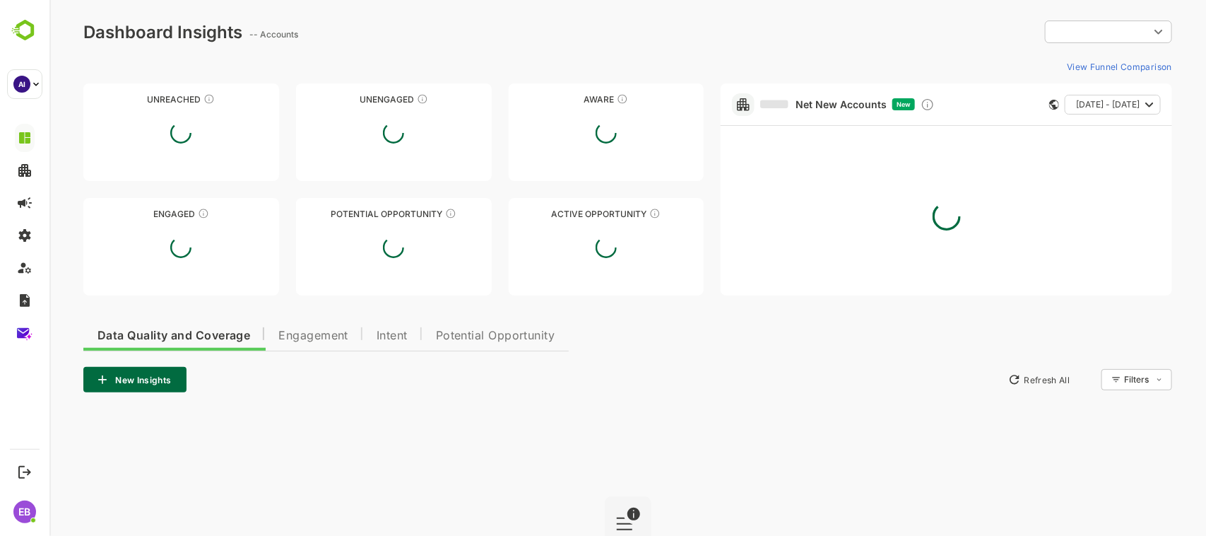
type input "**********"
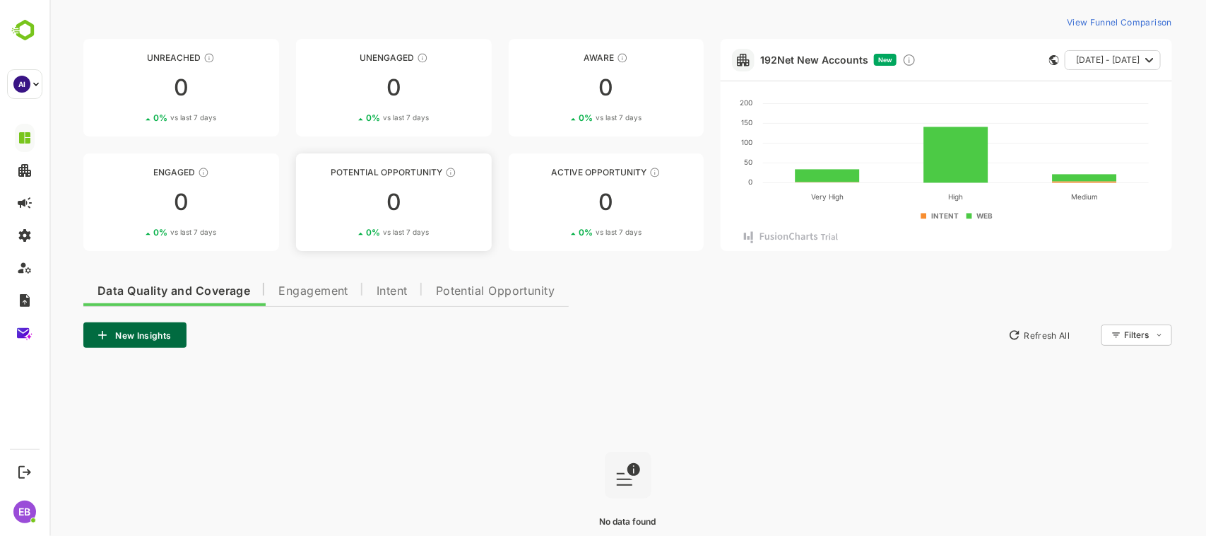
scroll to position [44, 0]
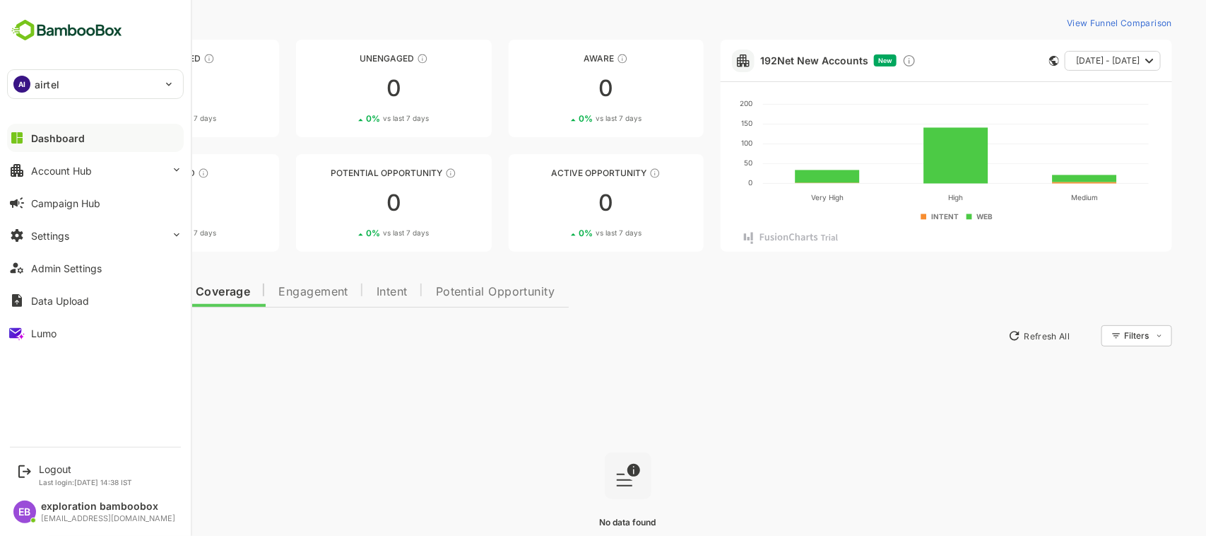
click at [102, 75] on div "AI airtel" at bounding box center [87, 84] width 158 height 28
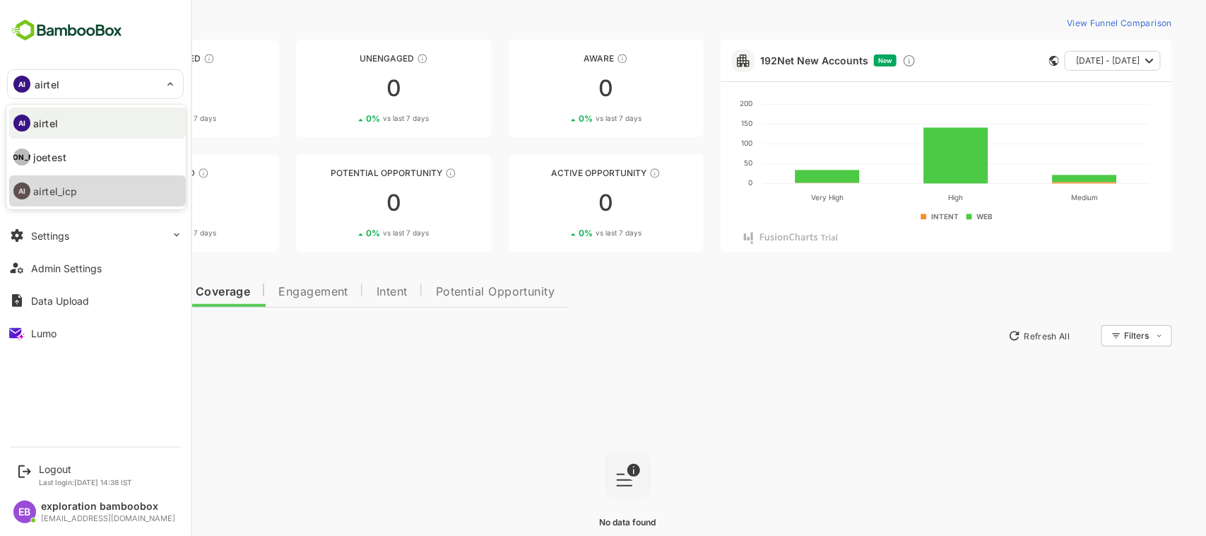
click at [96, 188] on li "AI airtel_icp" at bounding box center [97, 190] width 177 height 31
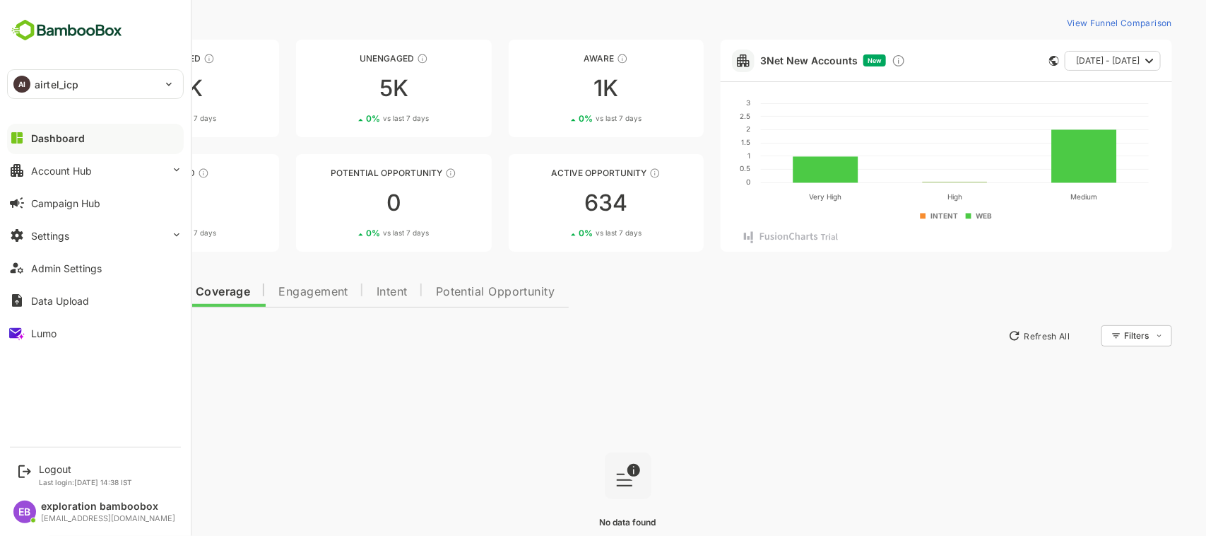
click at [100, 79] on div "AI airtel_icp" at bounding box center [87, 84] width 158 height 28
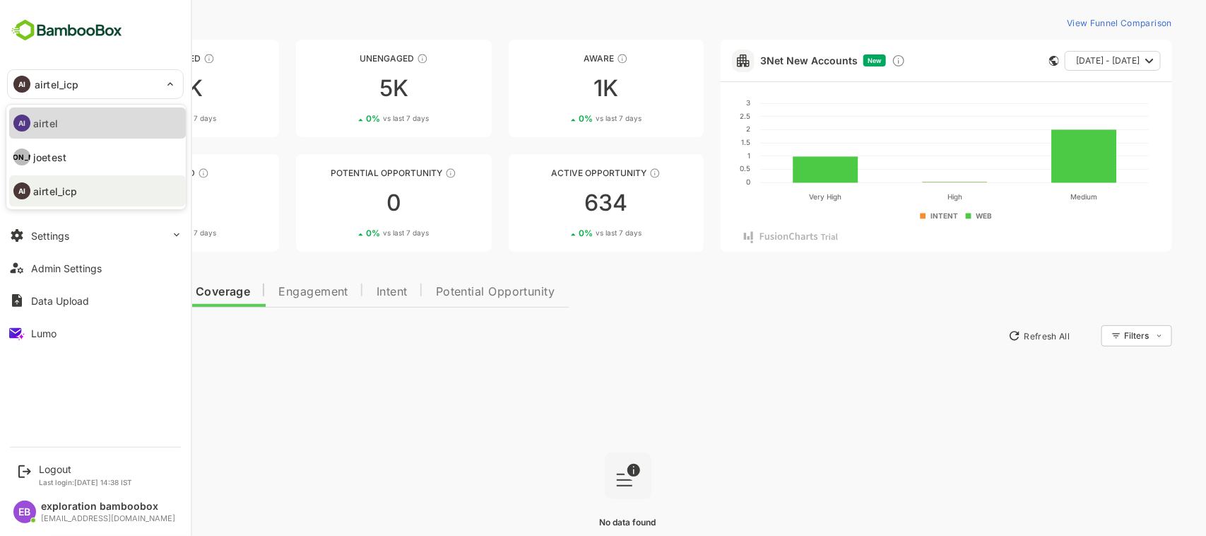
click at [93, 117] on li "AI airtel" at bounding box center [97, 122] width 177 height 31
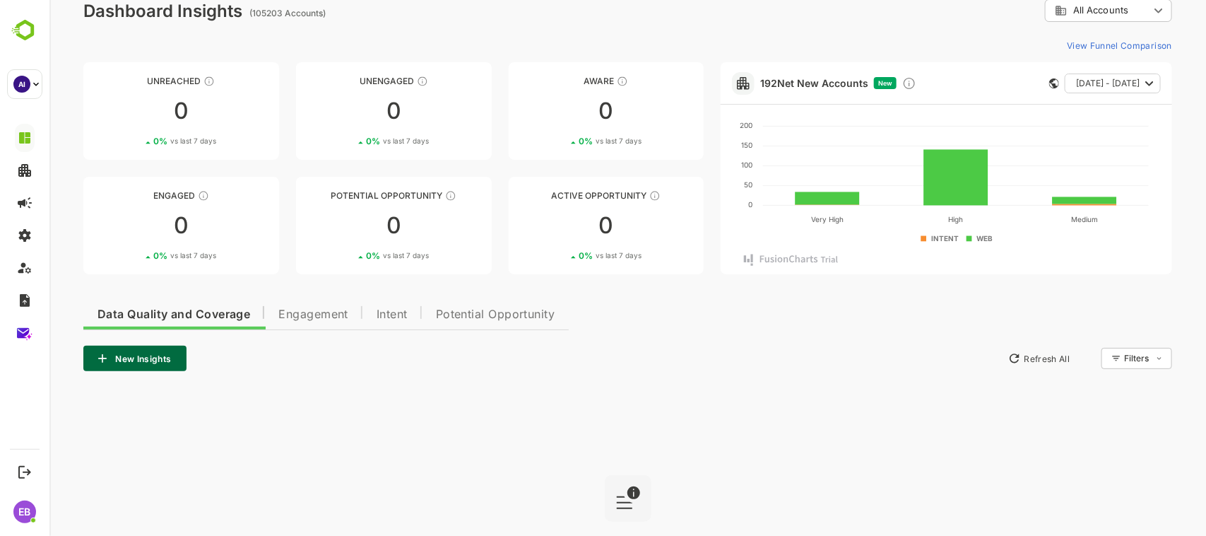
scroll to position [151, 0]
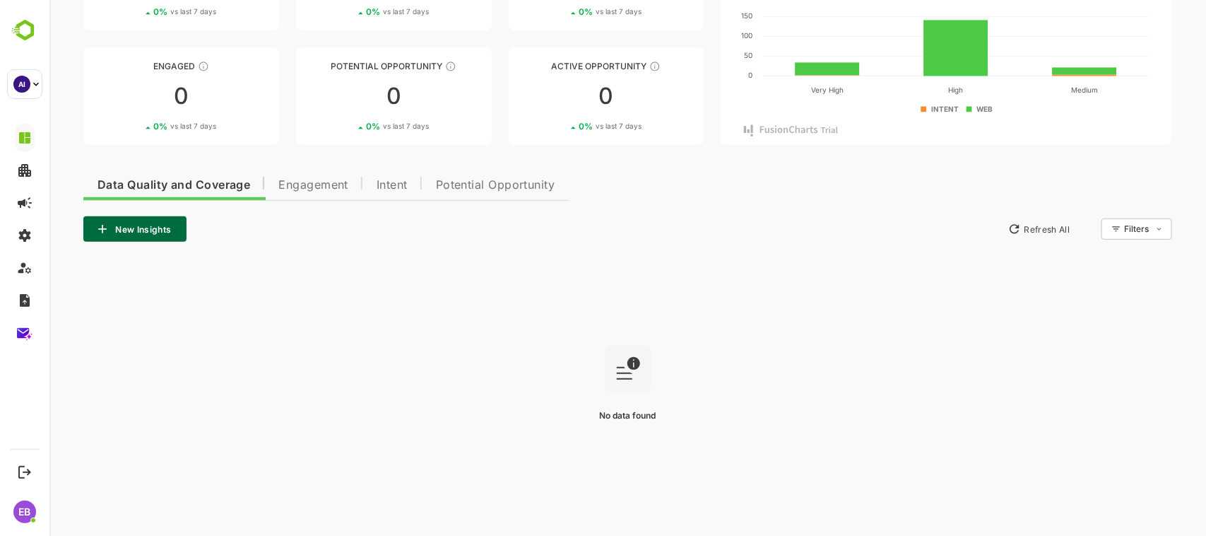
click at [152, 228] on button "New Insights" at bounding box center [134, 228] width 103 height 25
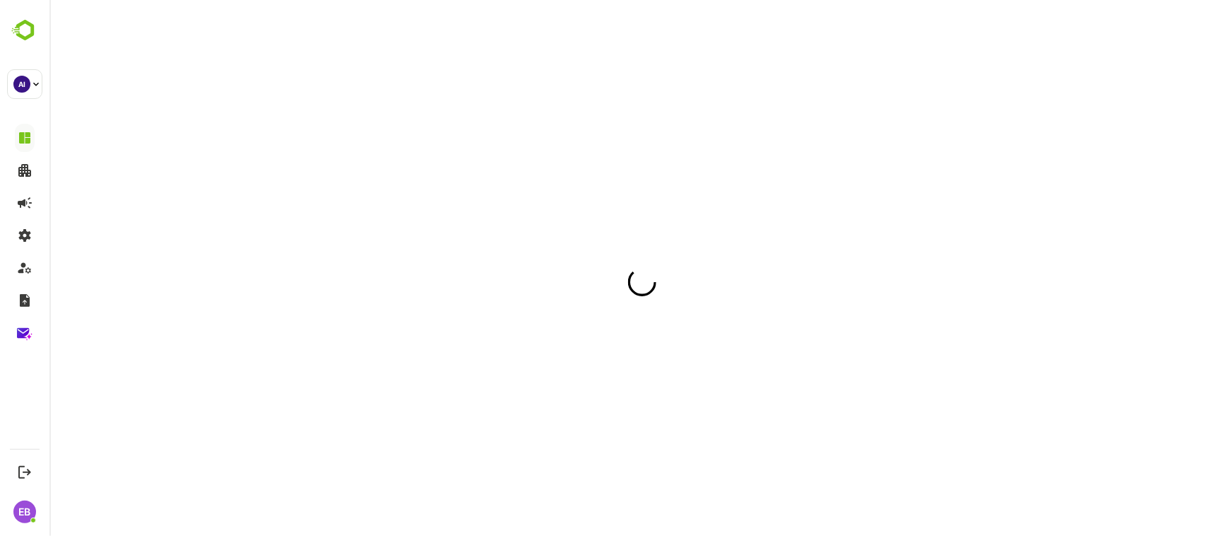
scroll to position [0, 0]
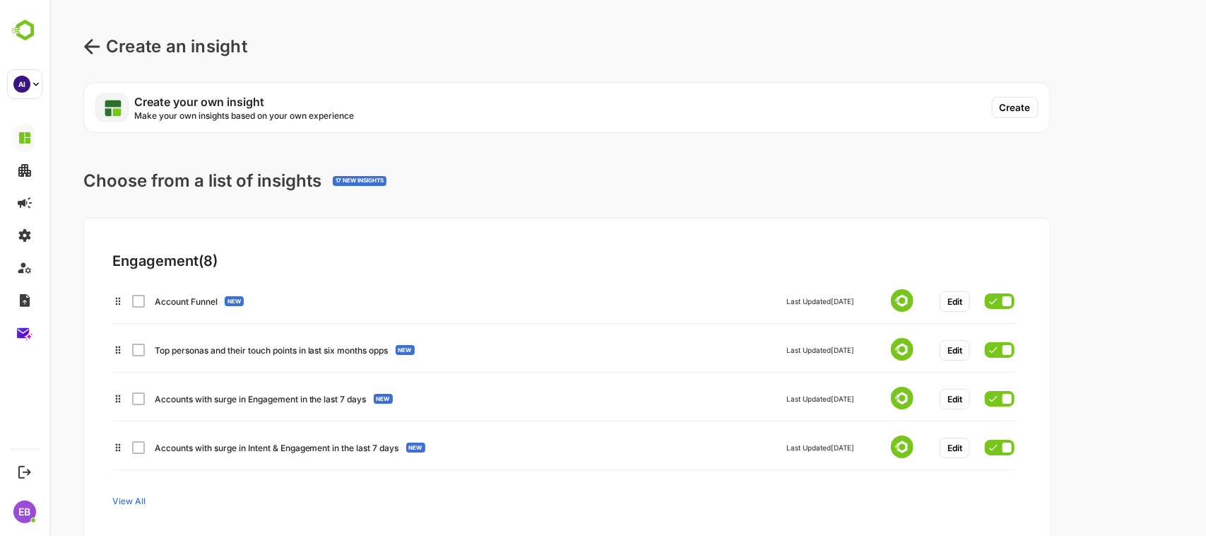
click at [1009, 110] on button "Create" at bounding box center [1015, 107] width 47 height 21
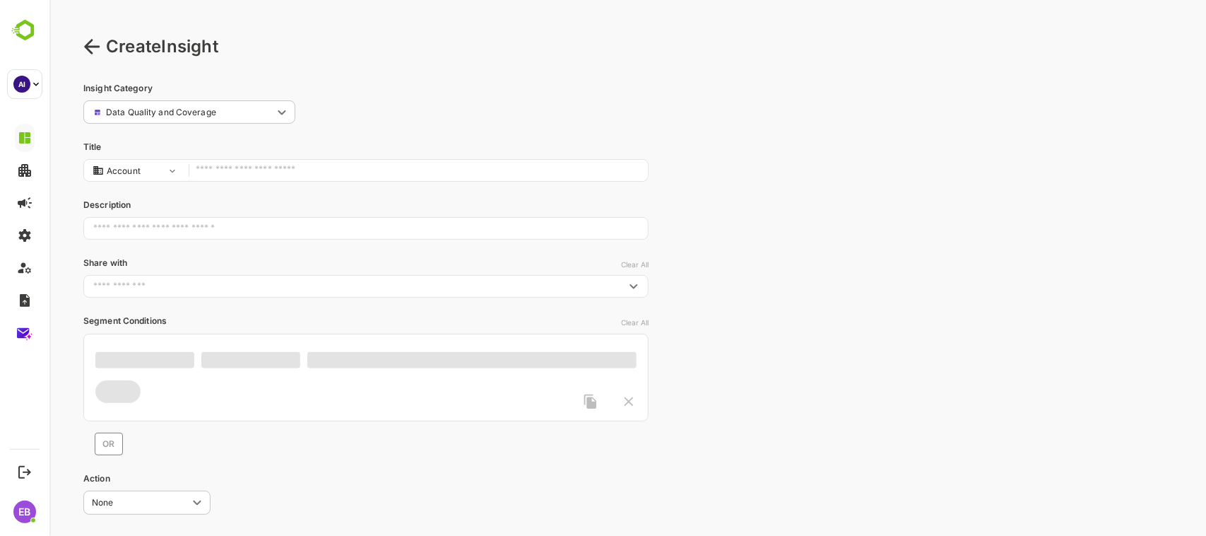
click at [449, 168] on input "text" at bounding box center [417, 170] width 445 height 18
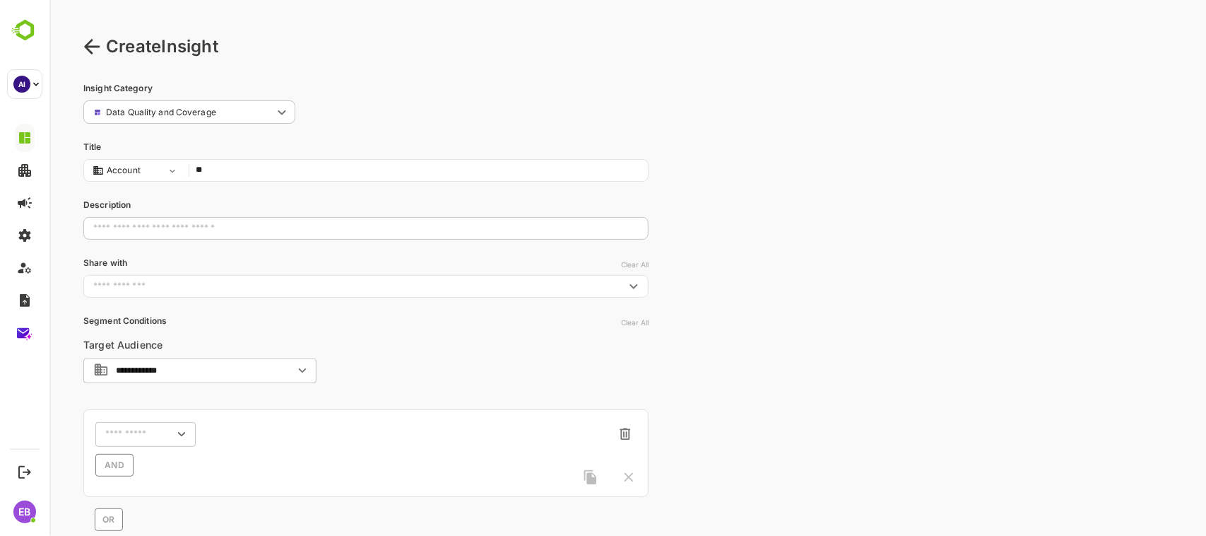
type input "**"
click at [420, 223] on input "text" at bounding box center [365, 229] width 565 height 36
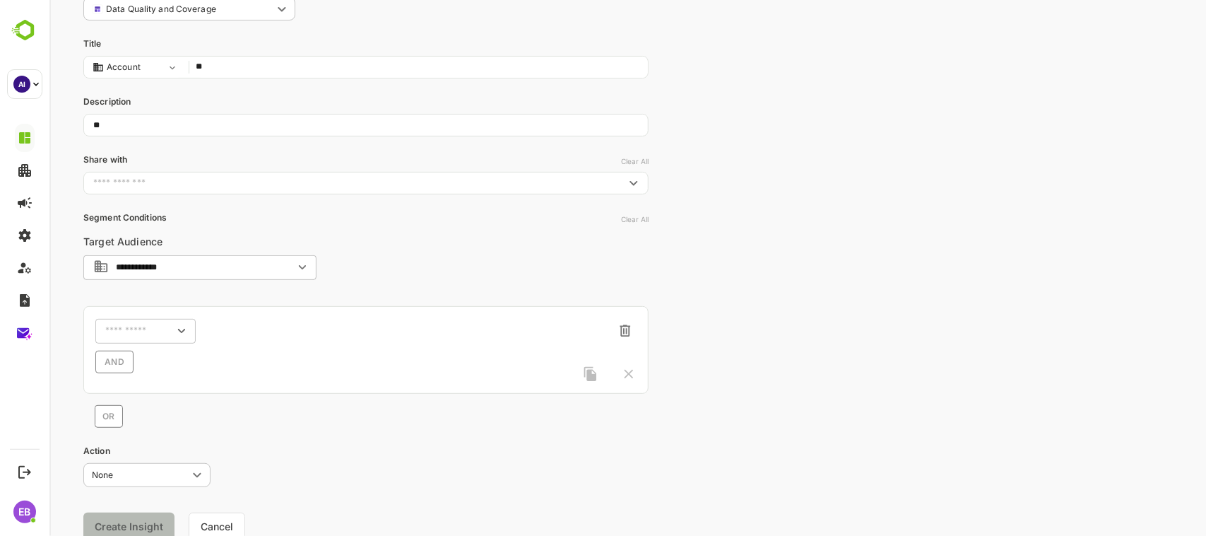
scroll to position [154, 0]
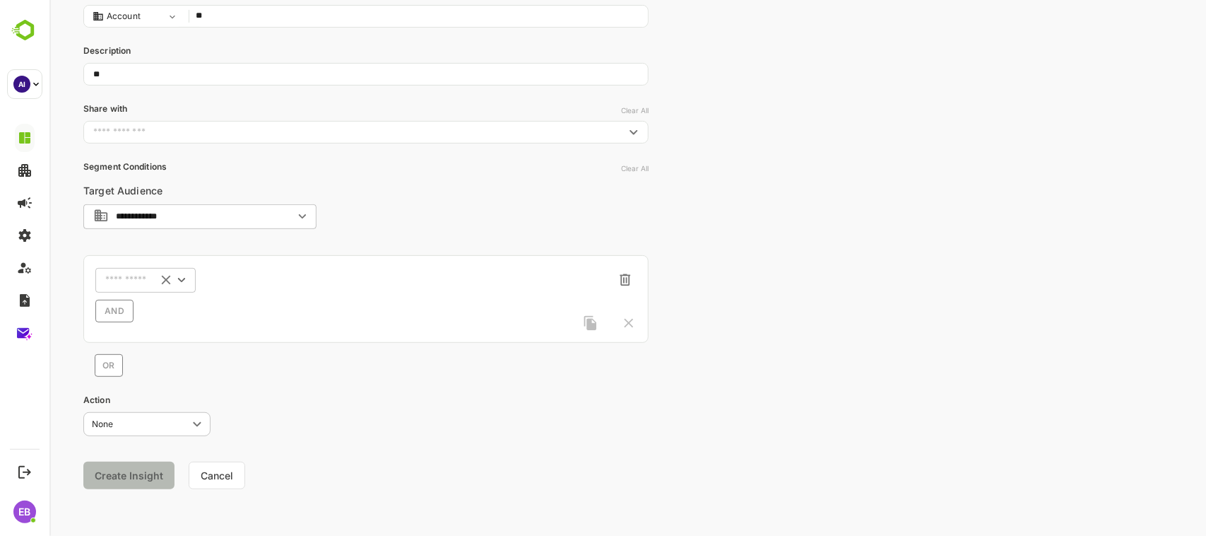
type input "**"
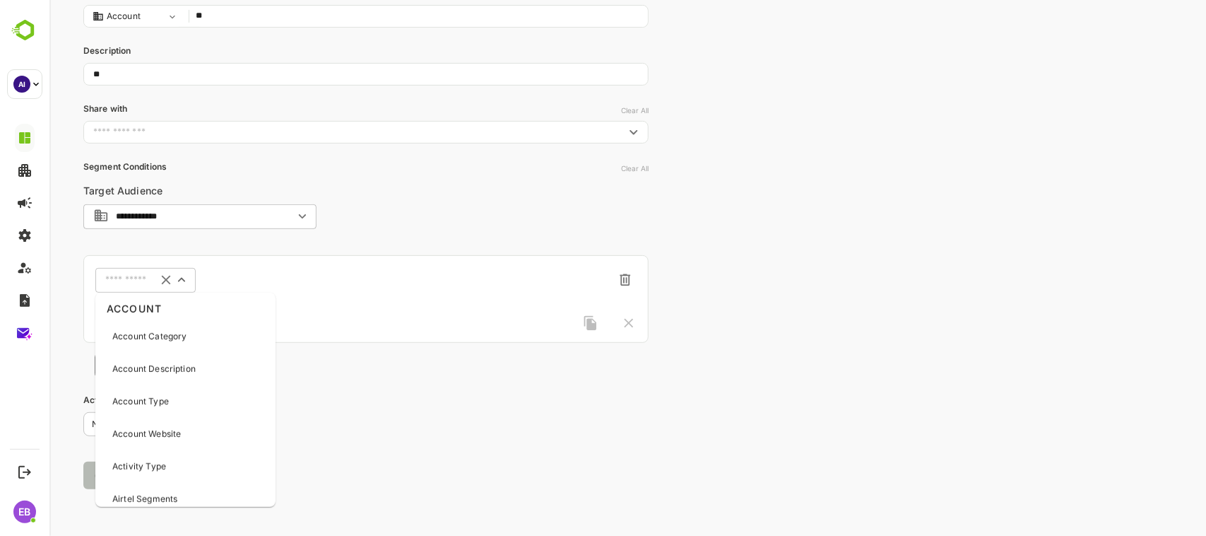
click at [116, 276] on input "text" at bounding box center [127, 280] width 45 height 11
click at [138, 337] on p "Account Website" at bounding box center [146, 337] width 69 height 13
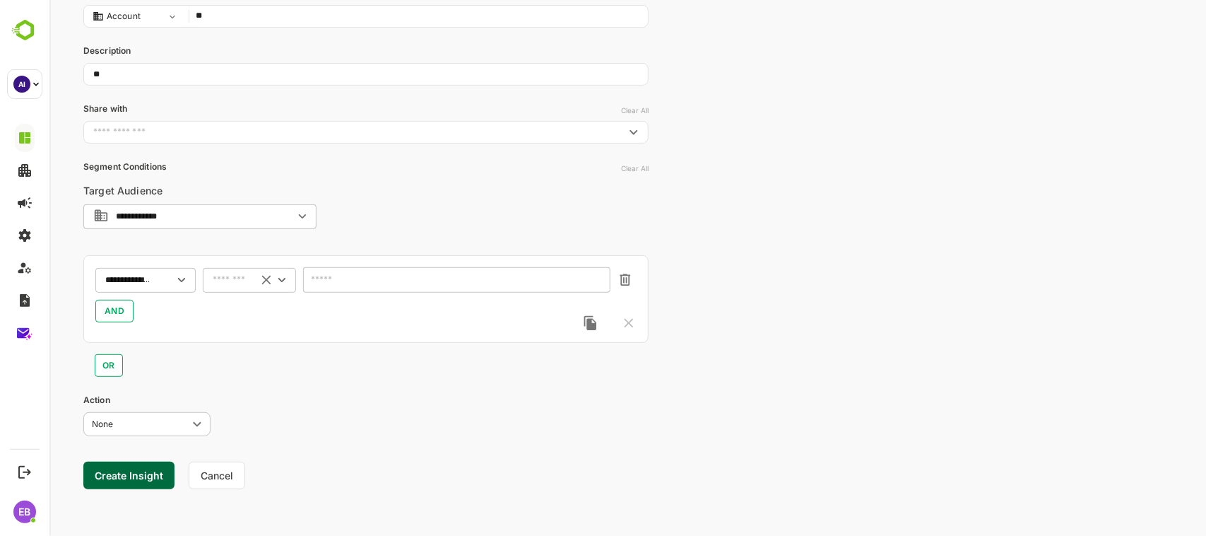
click at [247, 288] on div "​" at bounding box center [248, 279] width 93 height 25
click at [247, 489] on li "is not empty" at bounding box center [250, 487] width 88 height 21
type input "**********"
click at [150, 464] on button "Create Insight" at bounding box center [128, 476] width 91 height 28
click at [254, 491] on link "View" at bounding box center [262, 491] width 31 height 17
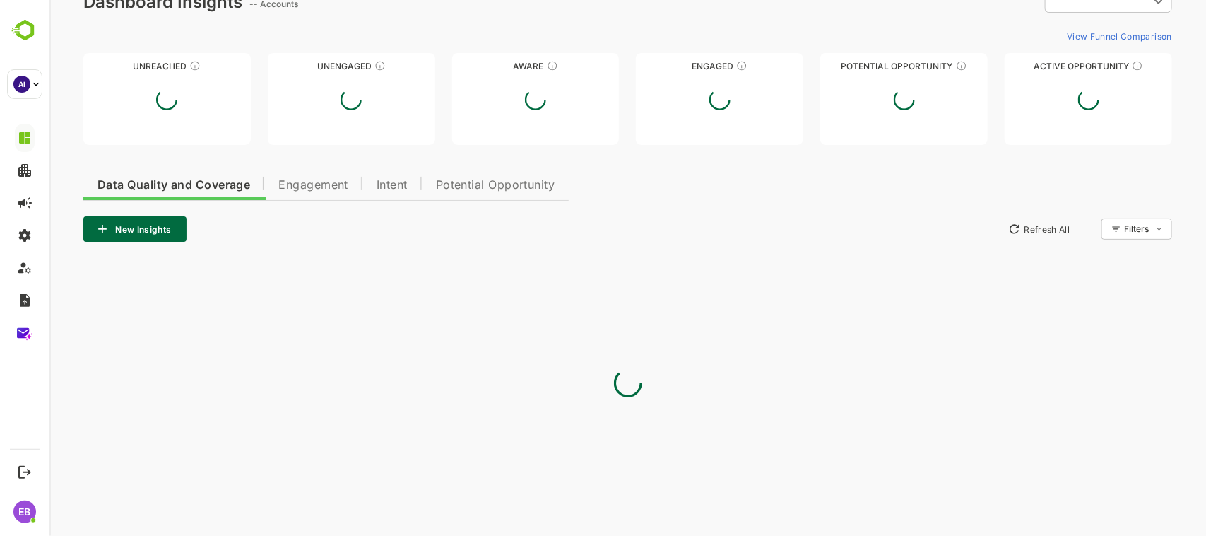
scroll to position [154, 0]
type input "**********"
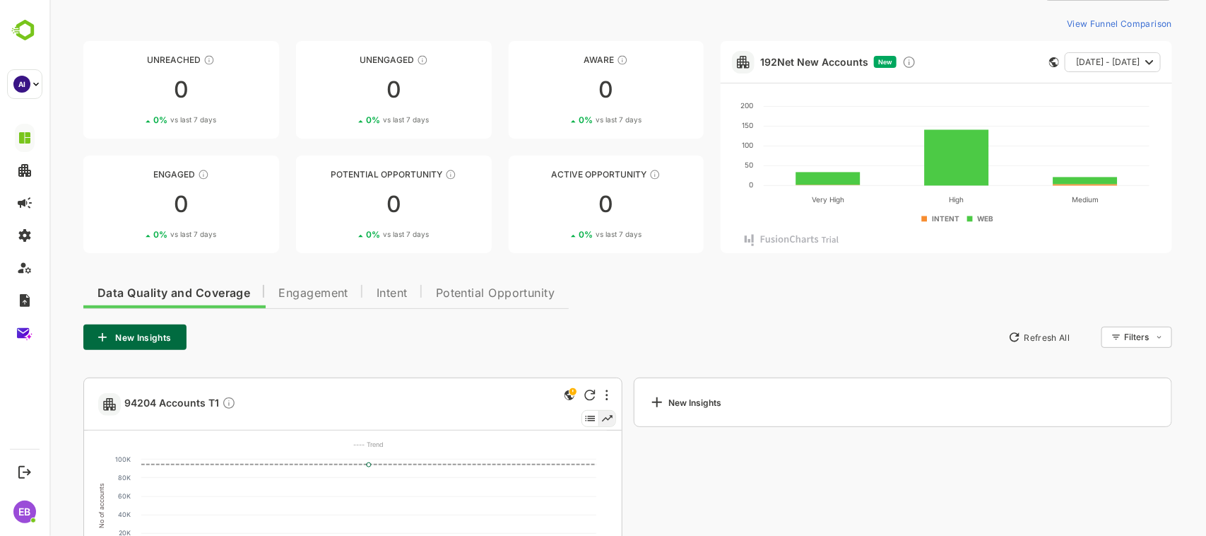
scroll to position [185, 0]
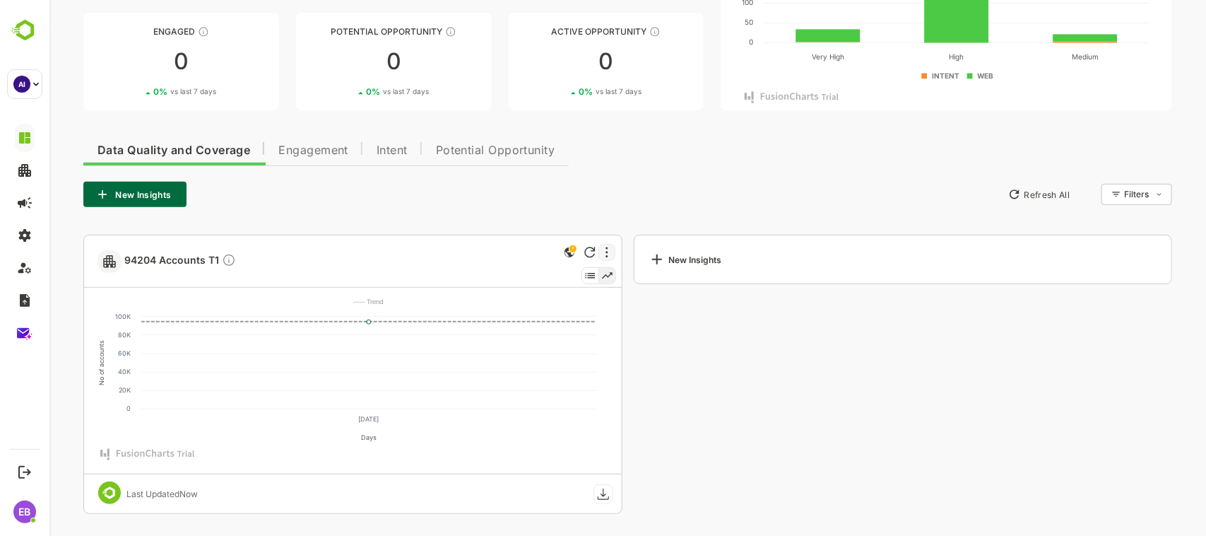
click at [605, 245] on div at bounding box center [606, 252] width 17 height 17
click at [544, 323] on li "Delete" at bounding box center [563, 330] width 95 height 26
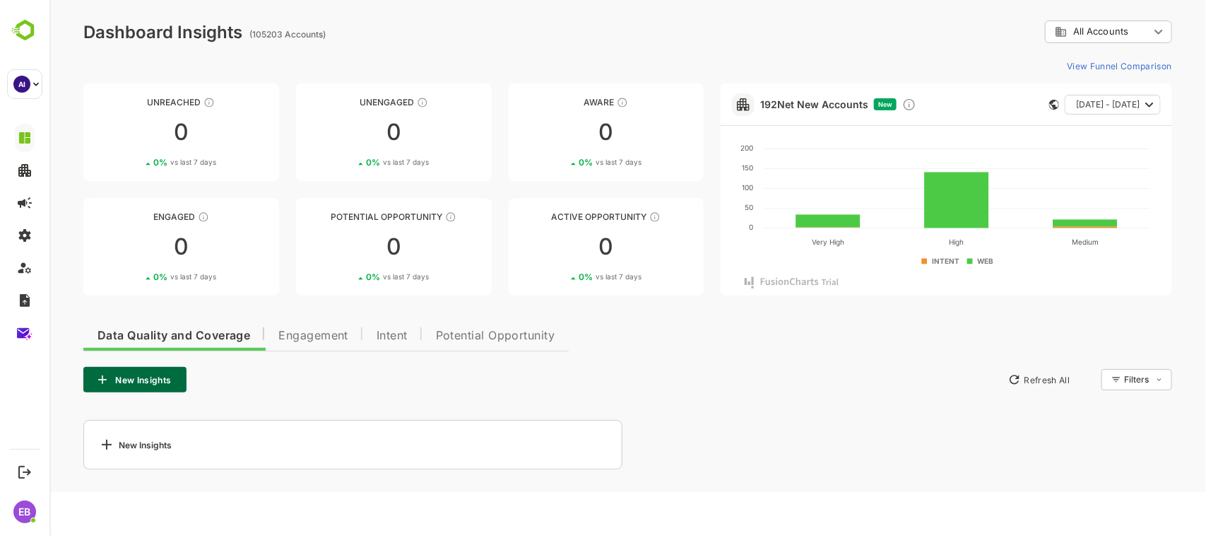
scroll to position [0, 0]
